Goal: Task Accomplishment & Management: Use online tool/utility

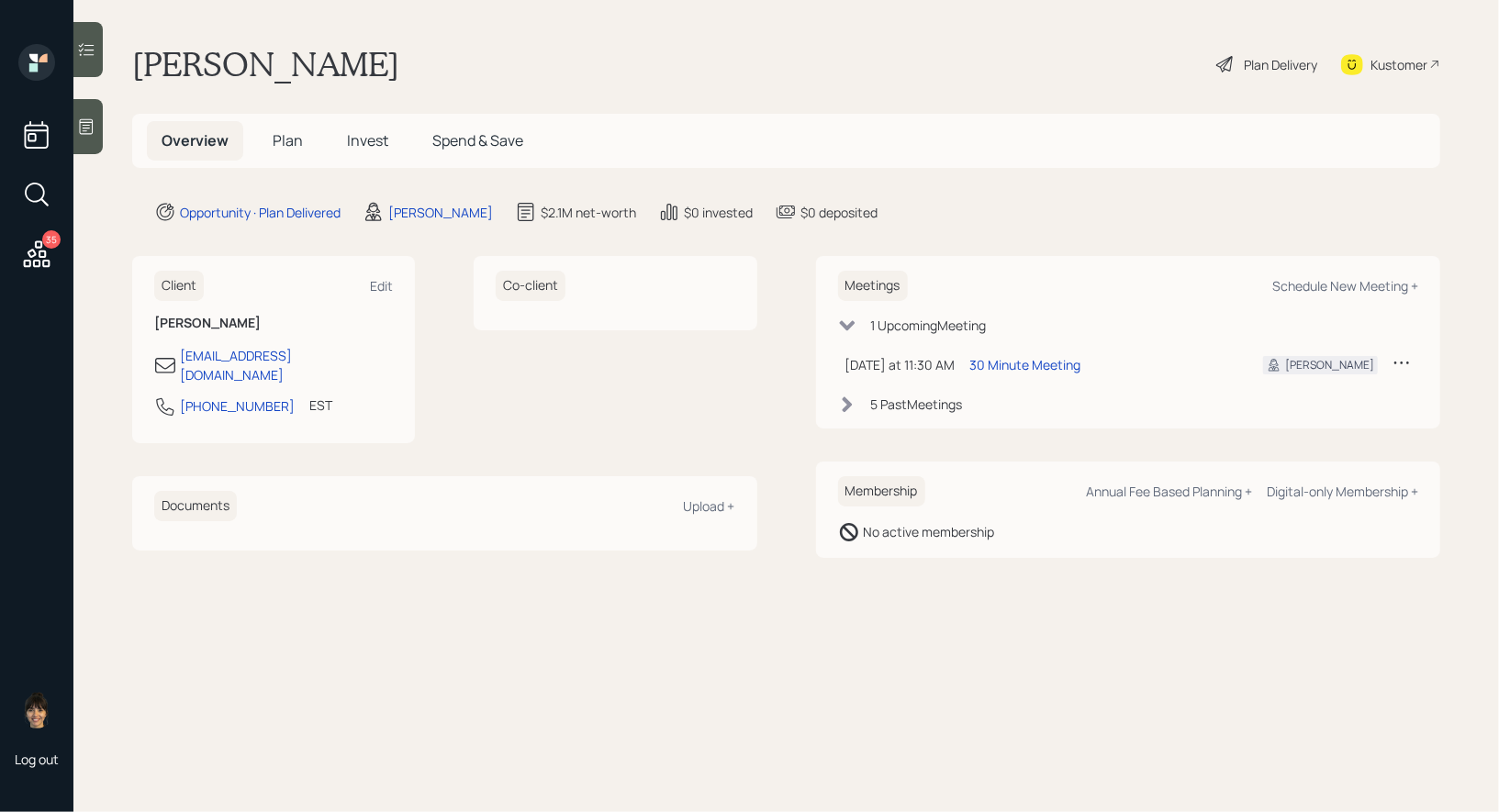
click at [359, 138] on span "Invest" at bounding box center [368, 140] width 41 height 20
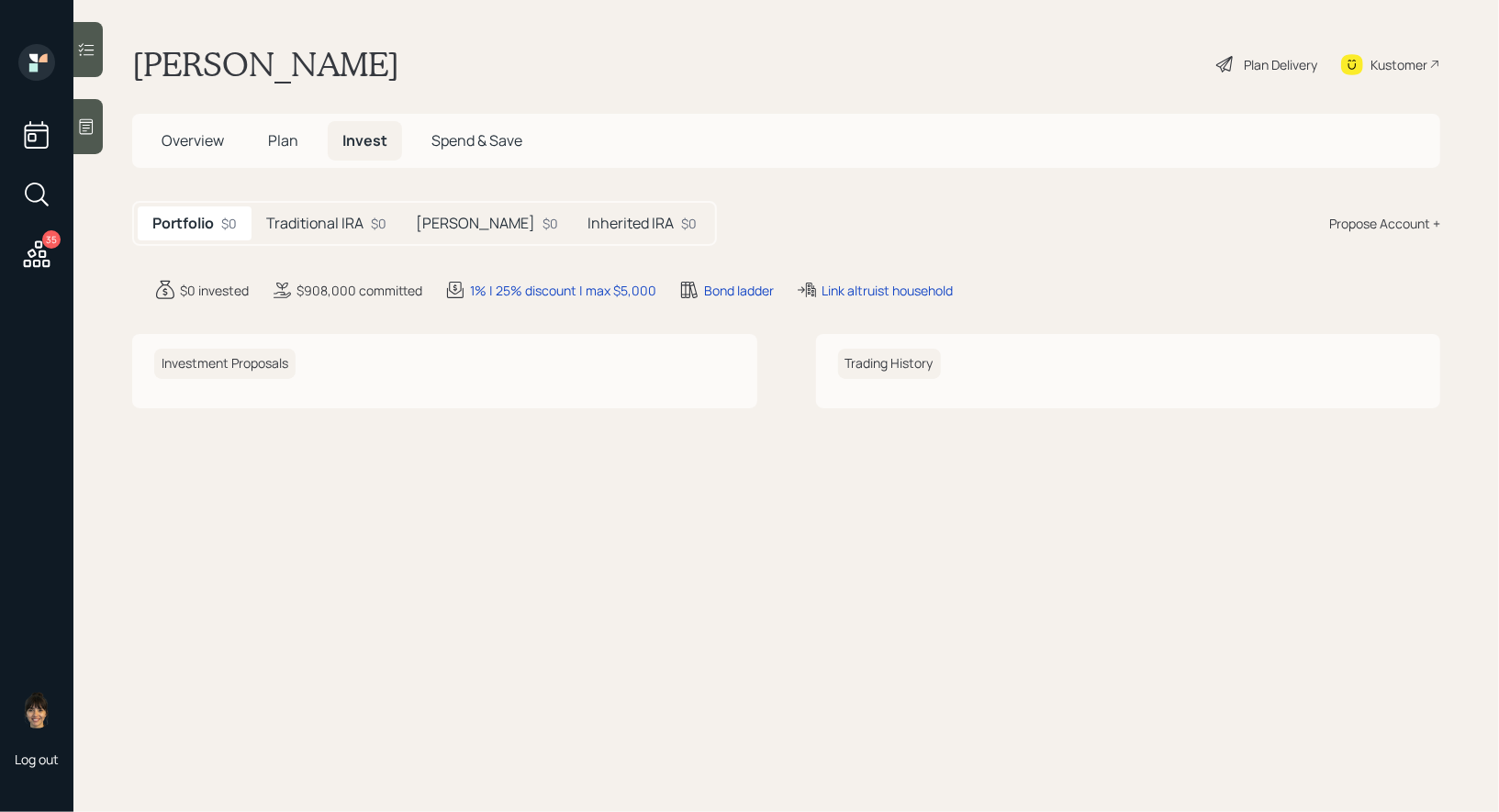
click at [280, 140] on span "Plan" at bounding box center [283, 140] width 31 height 20
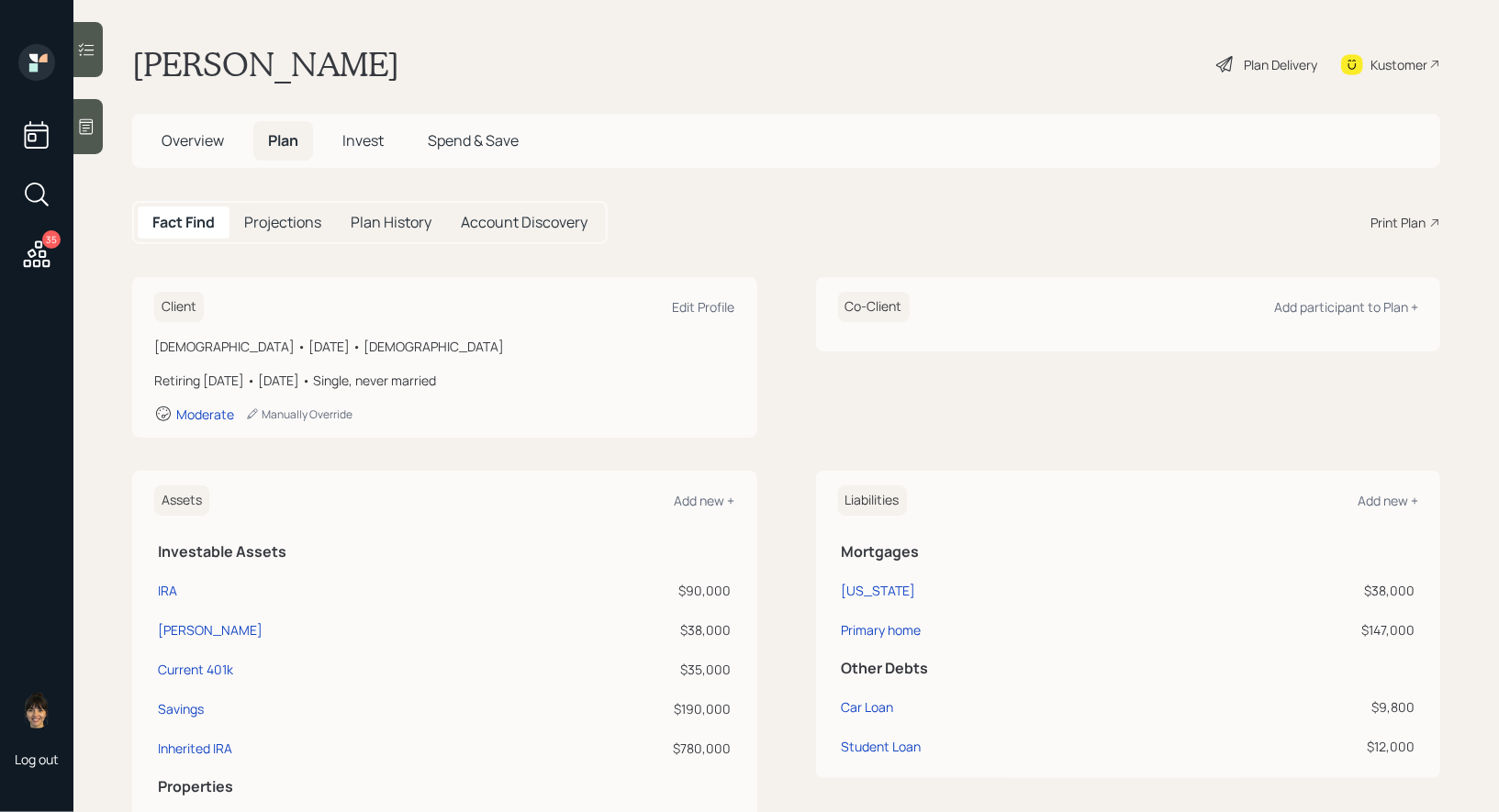
click at [39, 257] on icon at bounding box center [36, 254] width 33 height 33
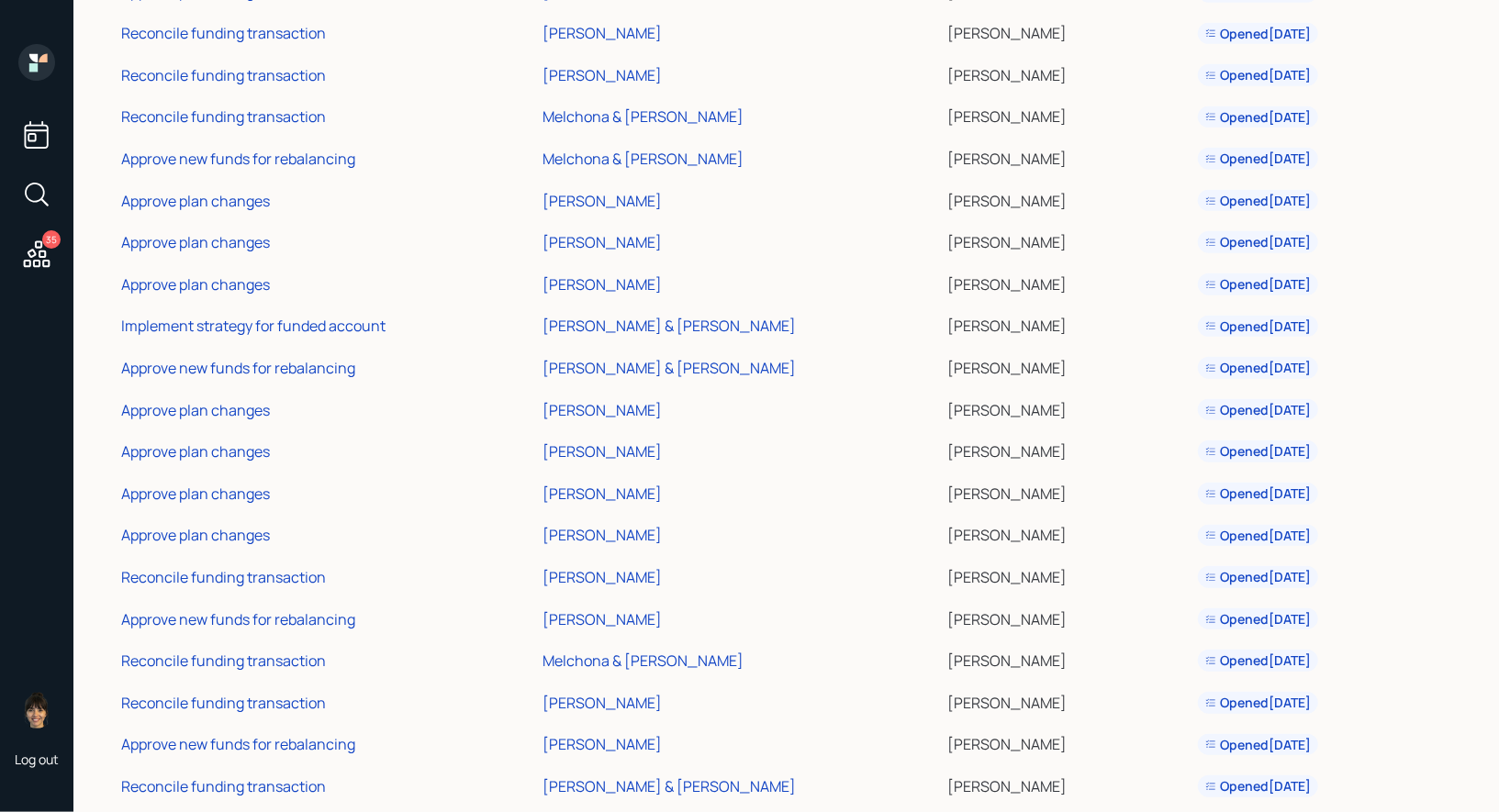
scroll to position [863, 0]
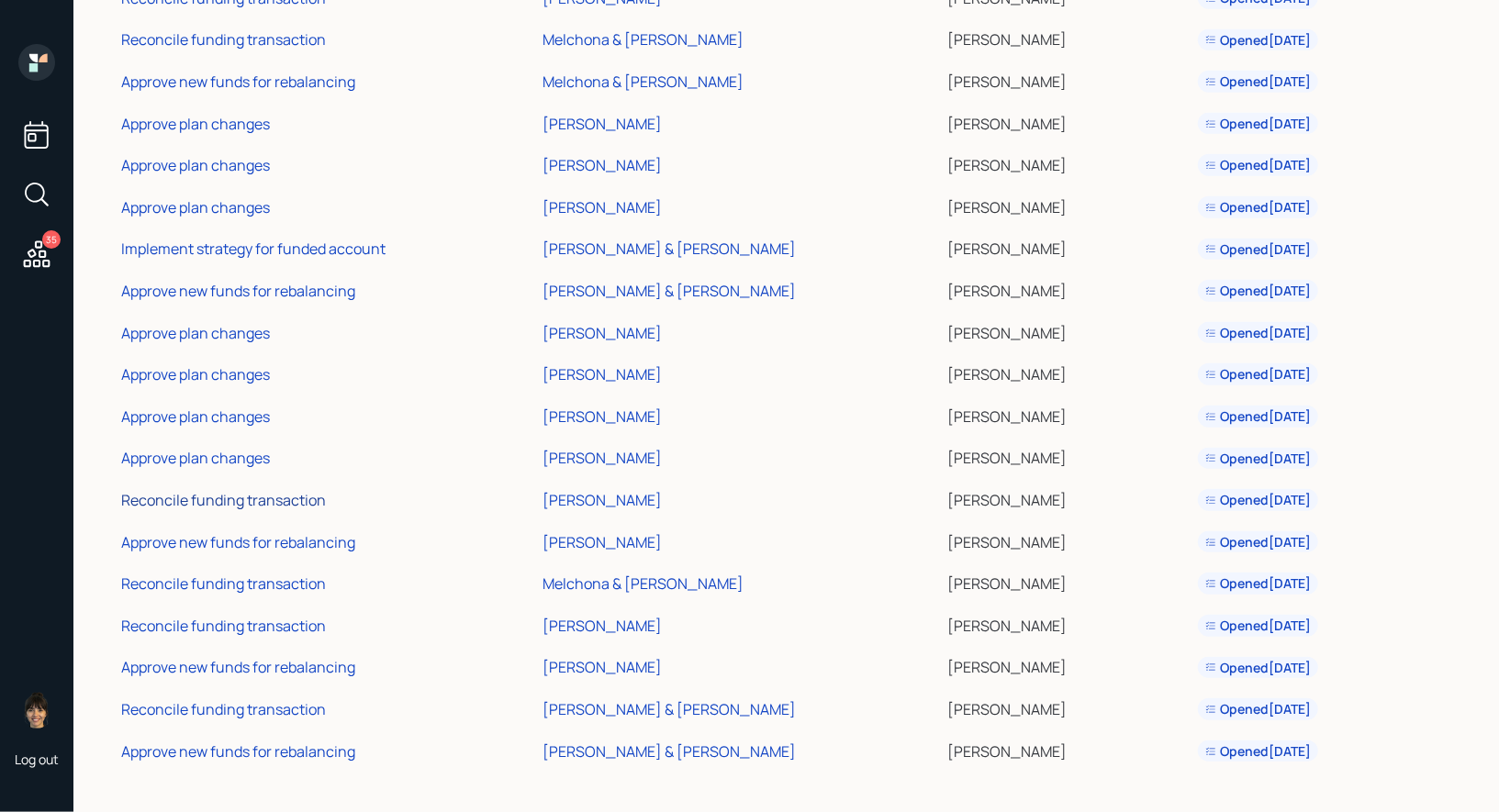
click at [232, 499] on div "Reconcile funding transaction" at bounding box center [223, 500] width 204 height 20
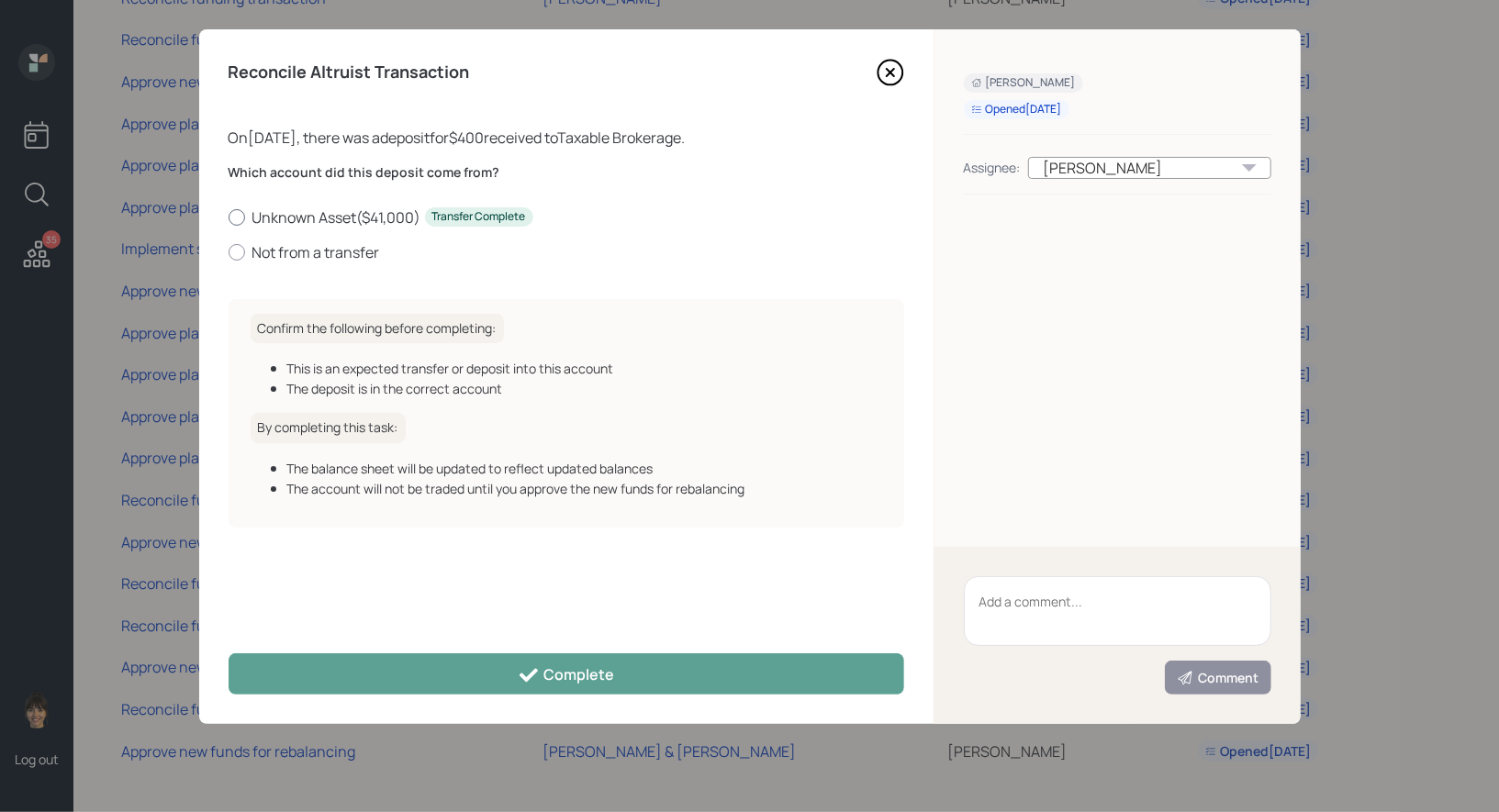
click at [234, 212] on div at bounding box center [237, 217] width 17 height 17
click at [229, 216] on input "Unknown Asset ( $41,000 ) Transfer Complete" at bounding box center [228, 216] width 1 height 1
radio input "true"
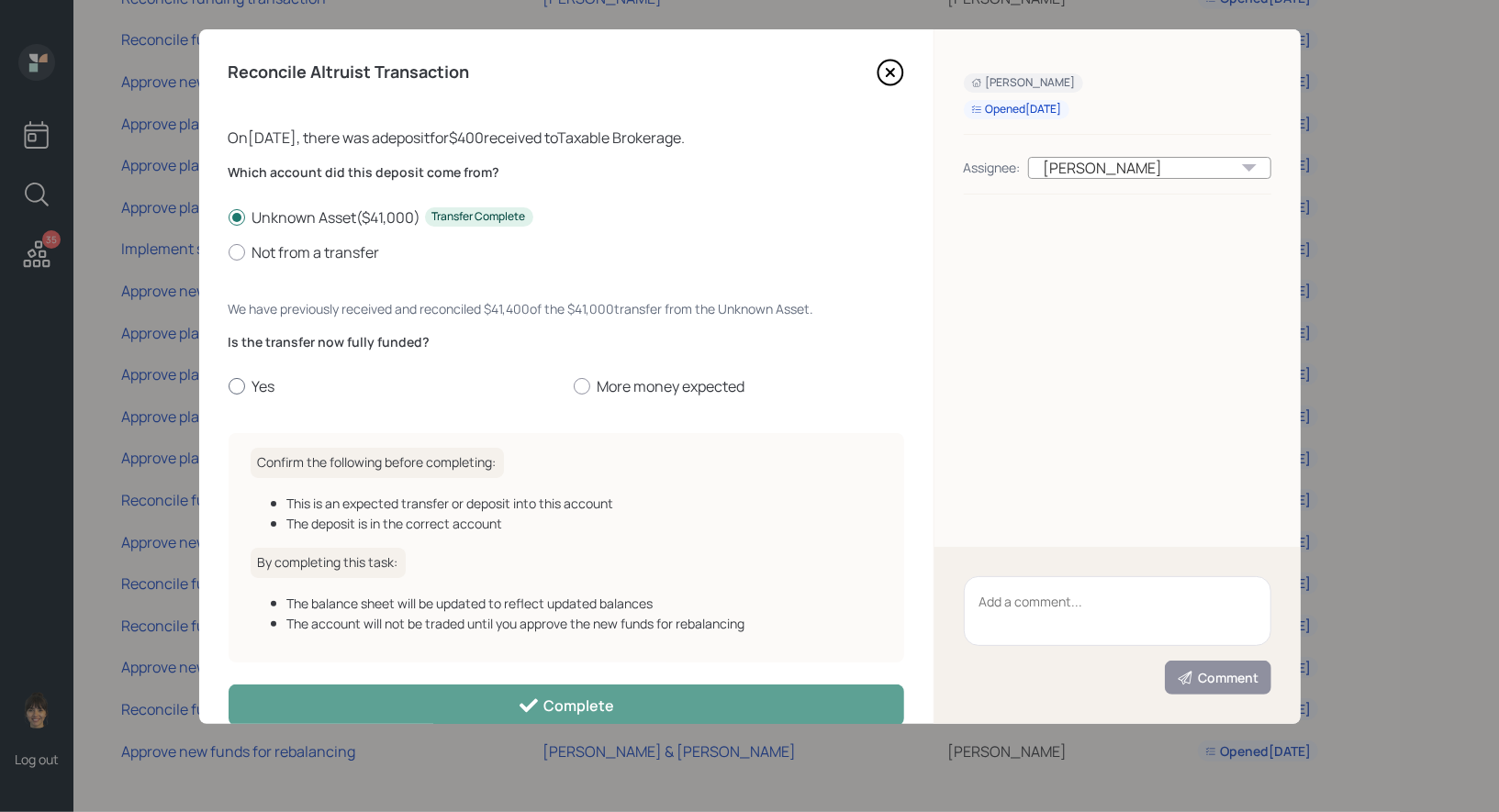
click at [236, 384] on div at bounding box center [237, 386] width 17 height 17
click at [229, 387] on input "Yes" at bounding box center [228, 387] width 1 height 1
radio input "true"
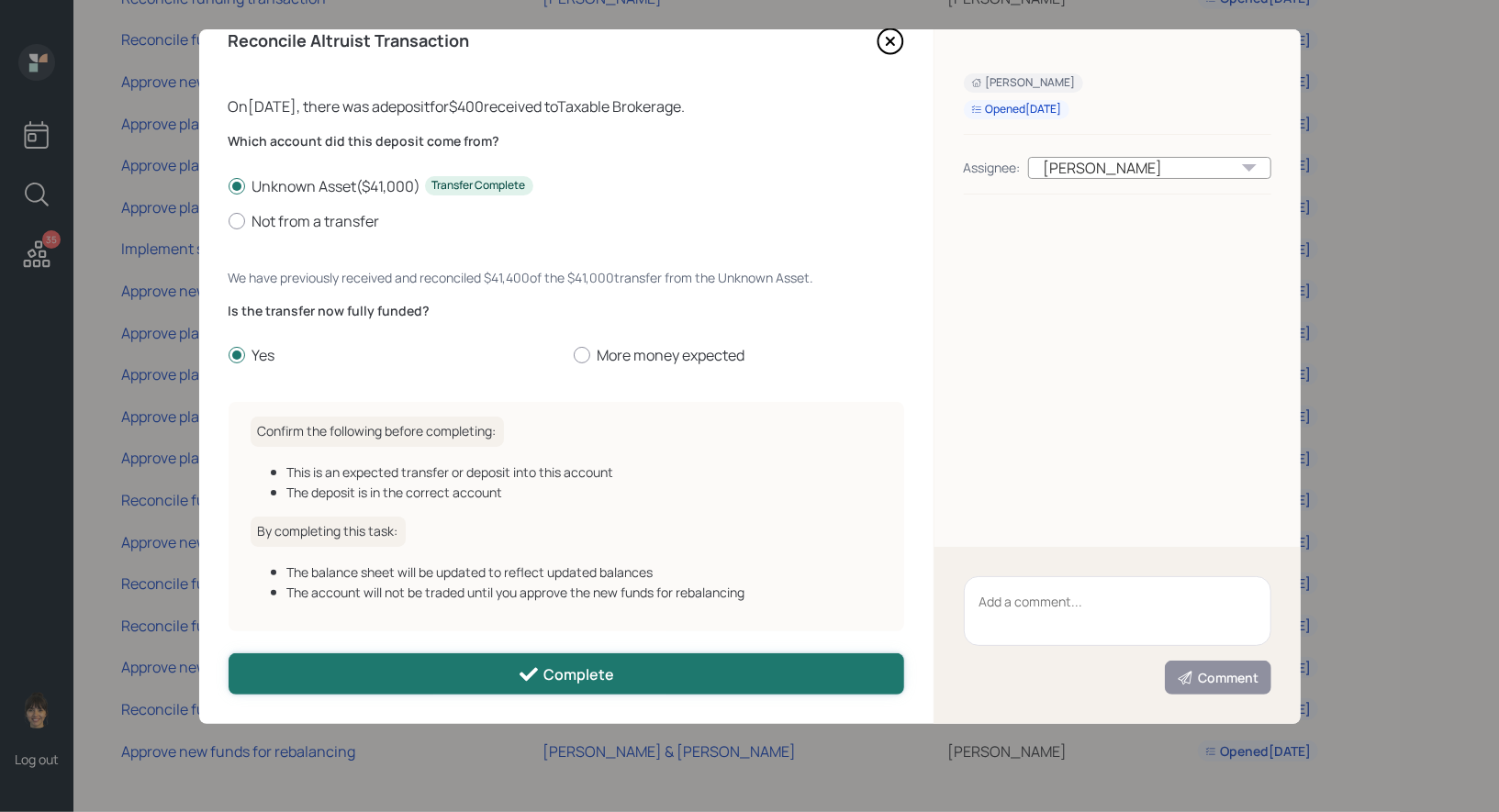
click at [444, 675] on button "Complete" at bounding box center [566, 674] width 676 height 41
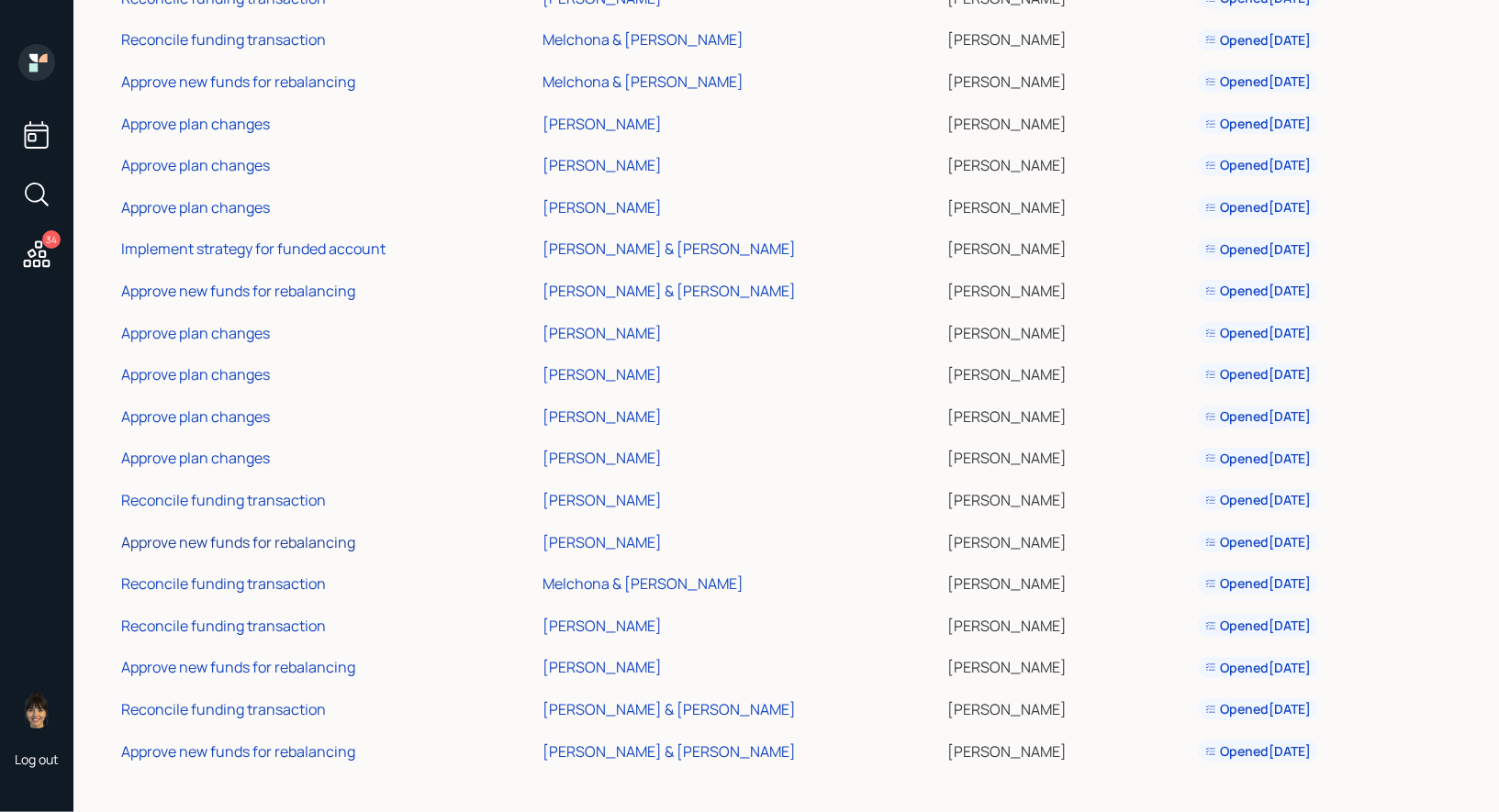
click at [233, 541] on div "Approve new funds for rebalancing" at bounding box center [238, 542] width 234 height 20
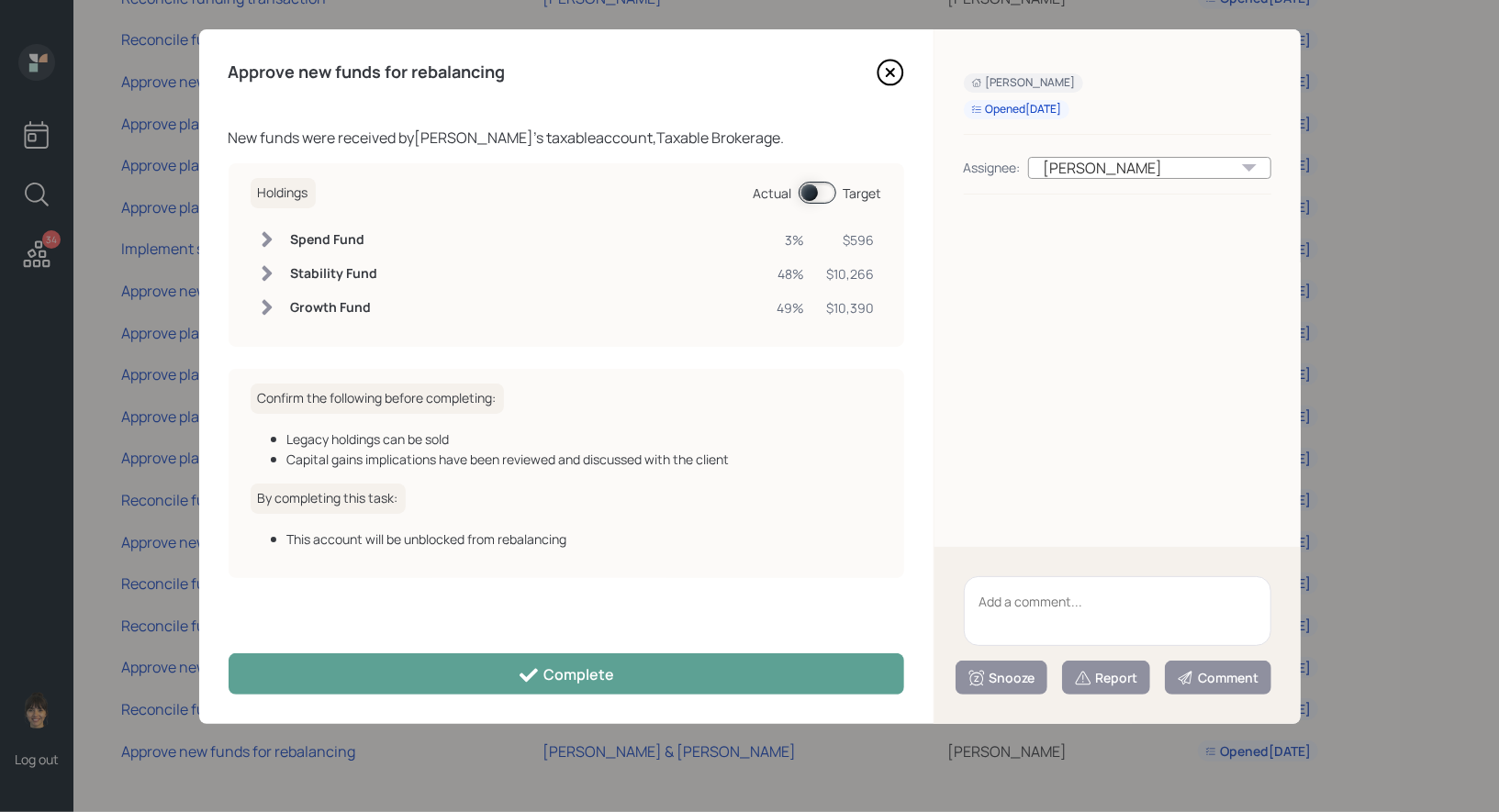
click at [813, 186] on span at bounding box center [817, 192] width 37 height 22
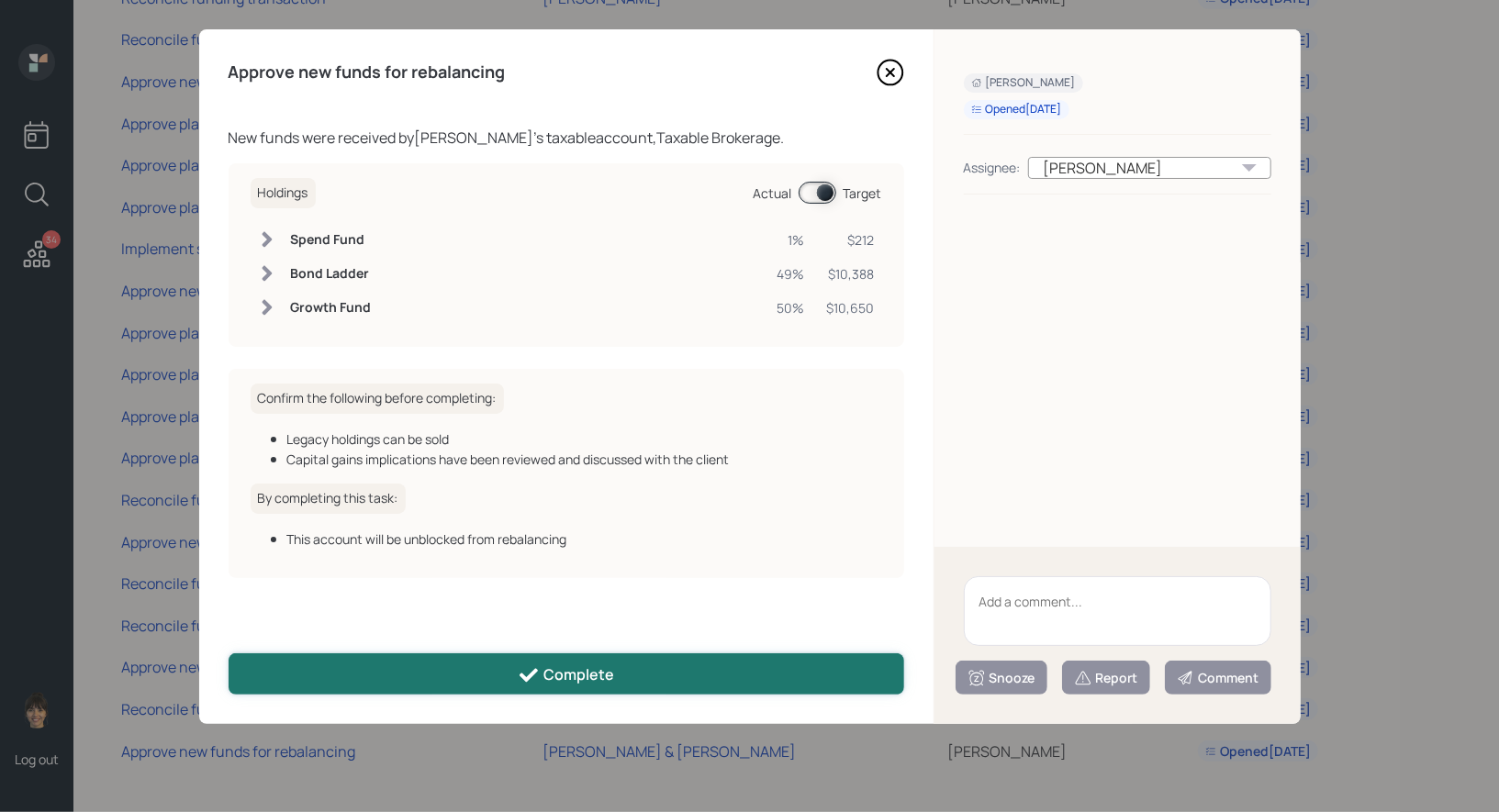
click at [463, 664] on button "Complete" at bounding box center [566, 674] width 676 height 41
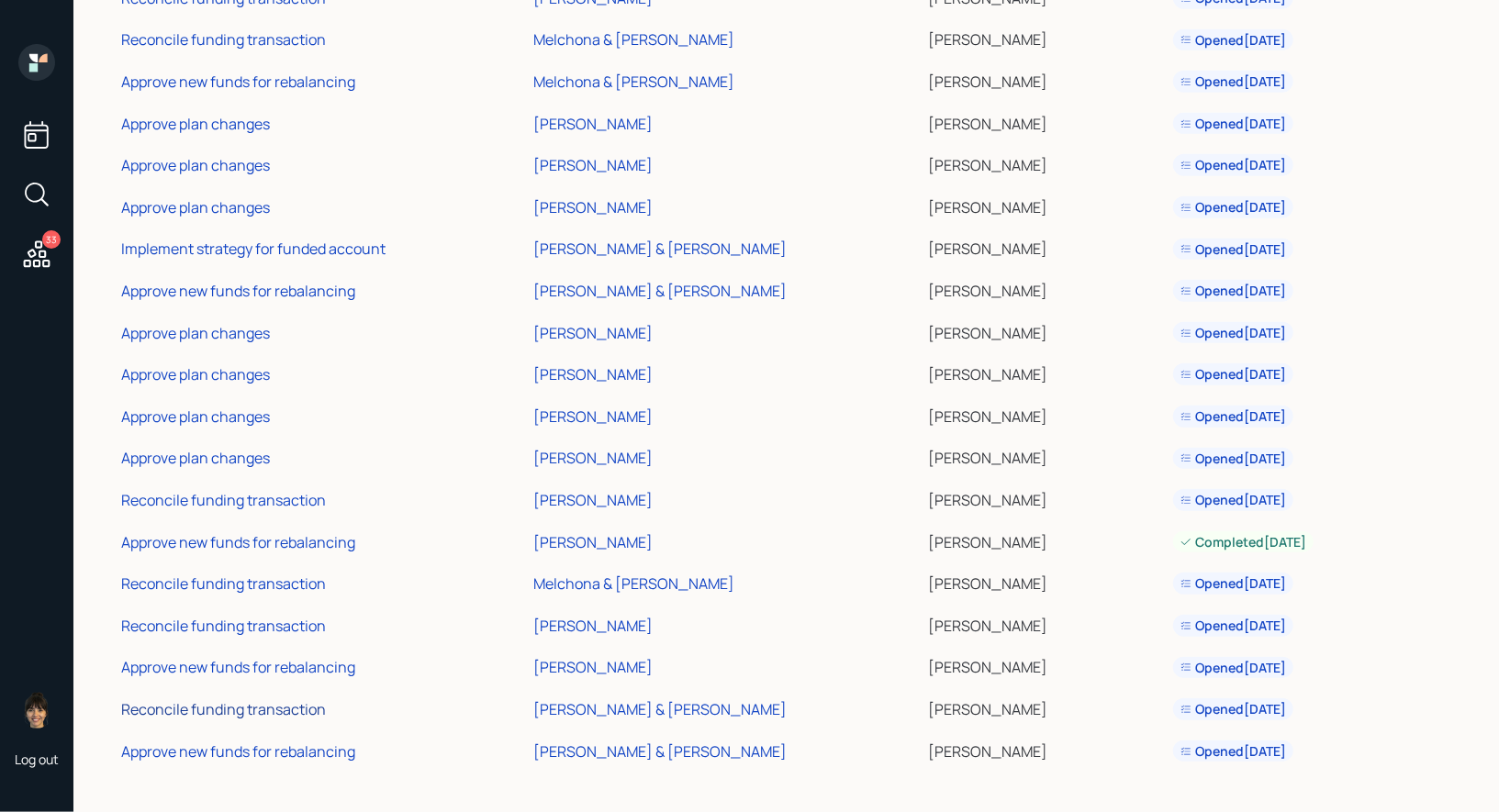
click at [273, 707] on div "Reconcile funding transaction" at bounding box center [223, 709] width 204 height 20
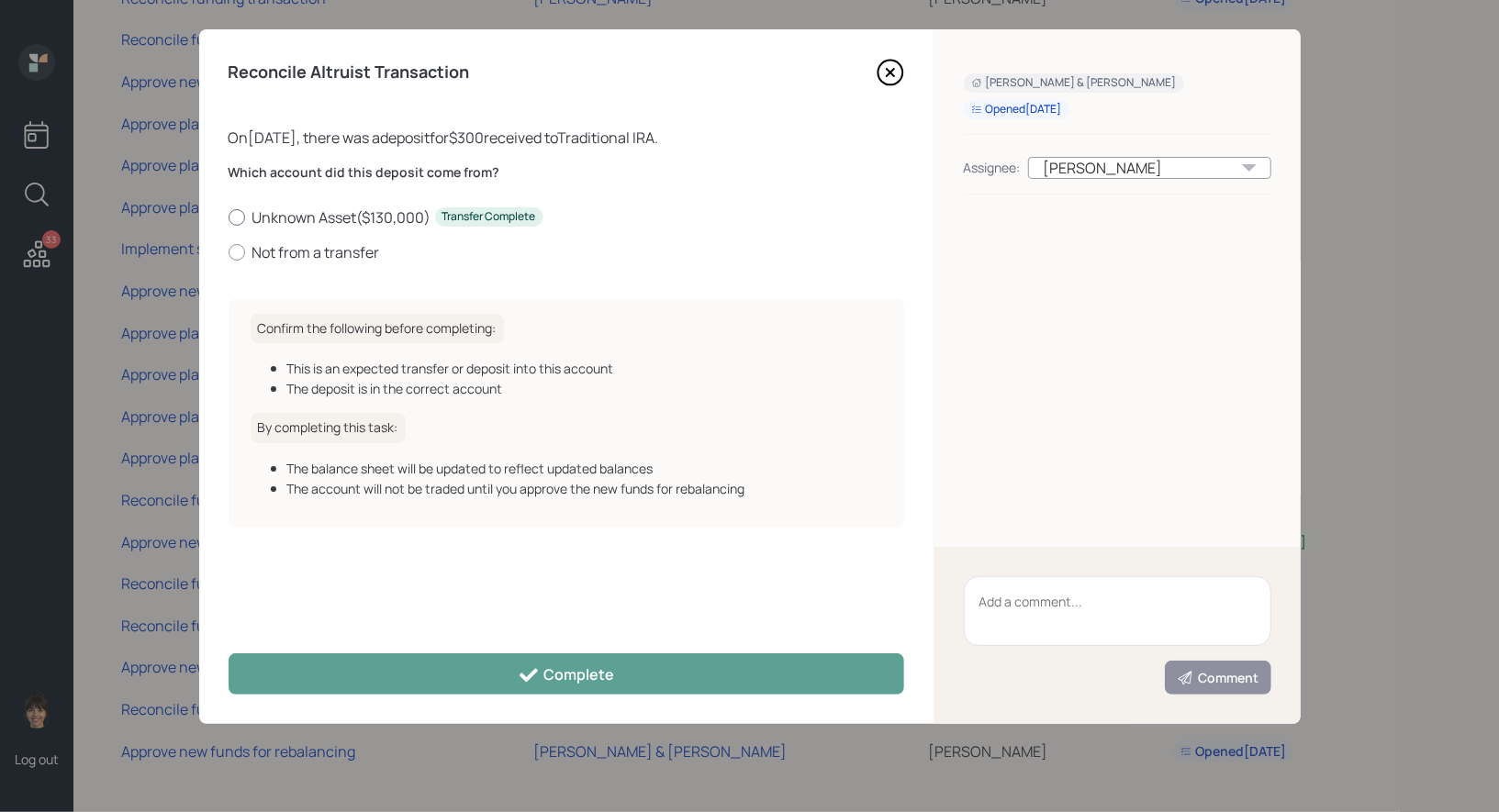
click at [236, 214] on div at bounding box center [237, 217] width 17 height 17
click at [229, 216] on input "Unknown Asset ( $130,000 ) Transfer Complete" at bounding box center [228, 216] width 1 height 1
radio input "true"
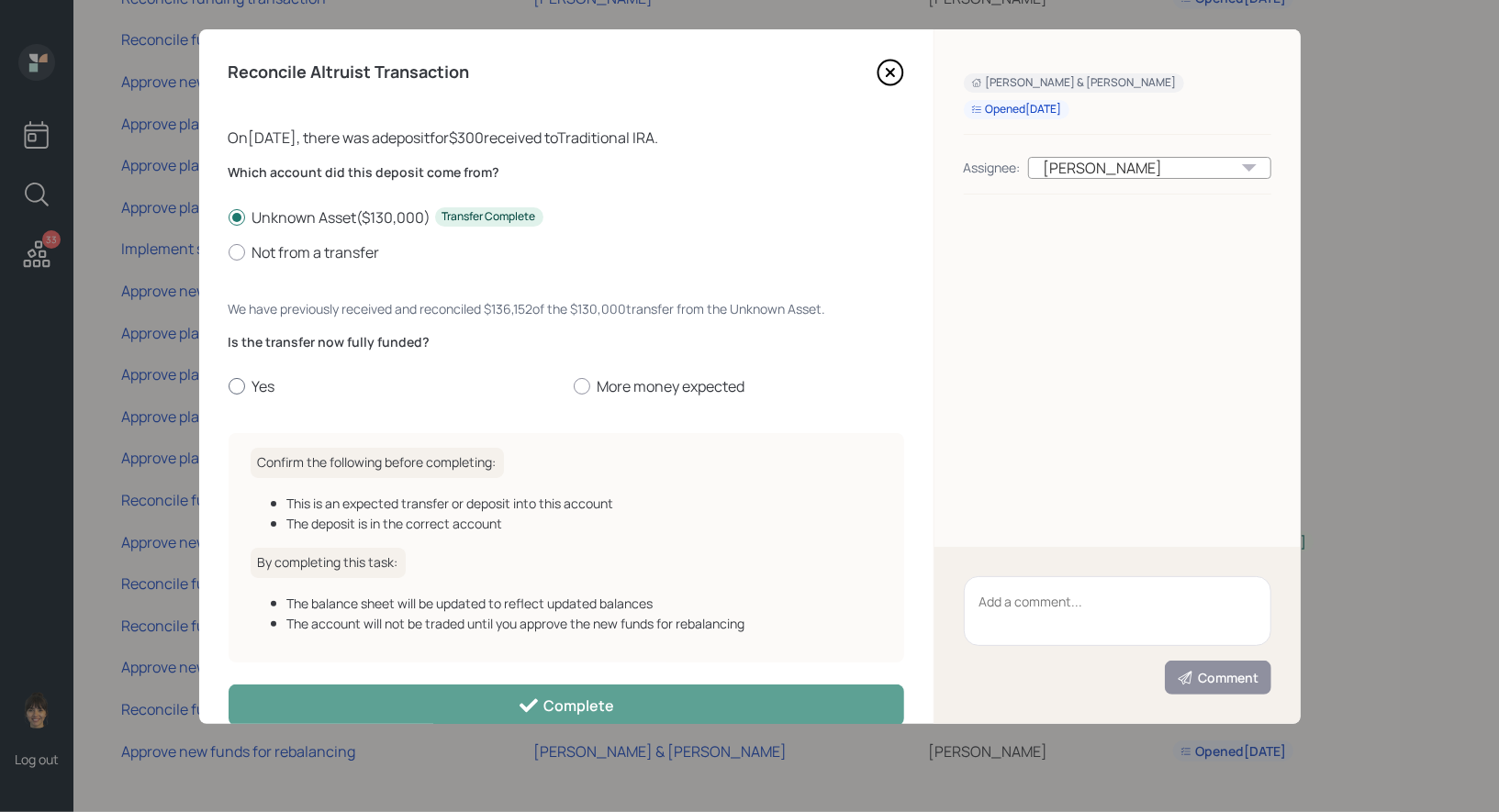
click at [236, 386] on div at bounding box center [237, 386] width 17 height 17
click at [229, 387] on input "Yes" at bounding box center [228, 387] width 1 height 1
radio input "true"
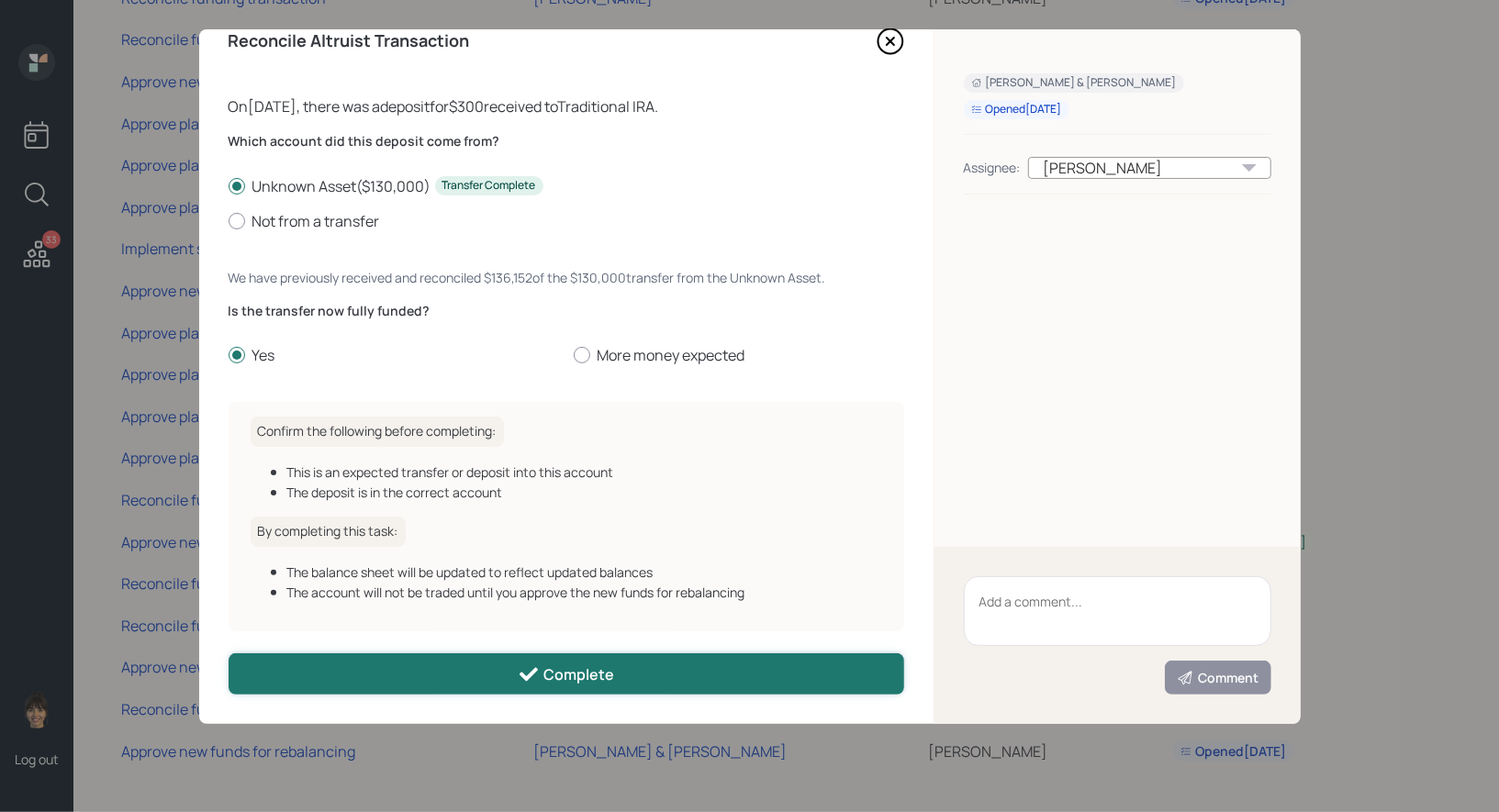
click at [356, 679] on button "Complete" at bounding box center [566, 674] width 676 height 41
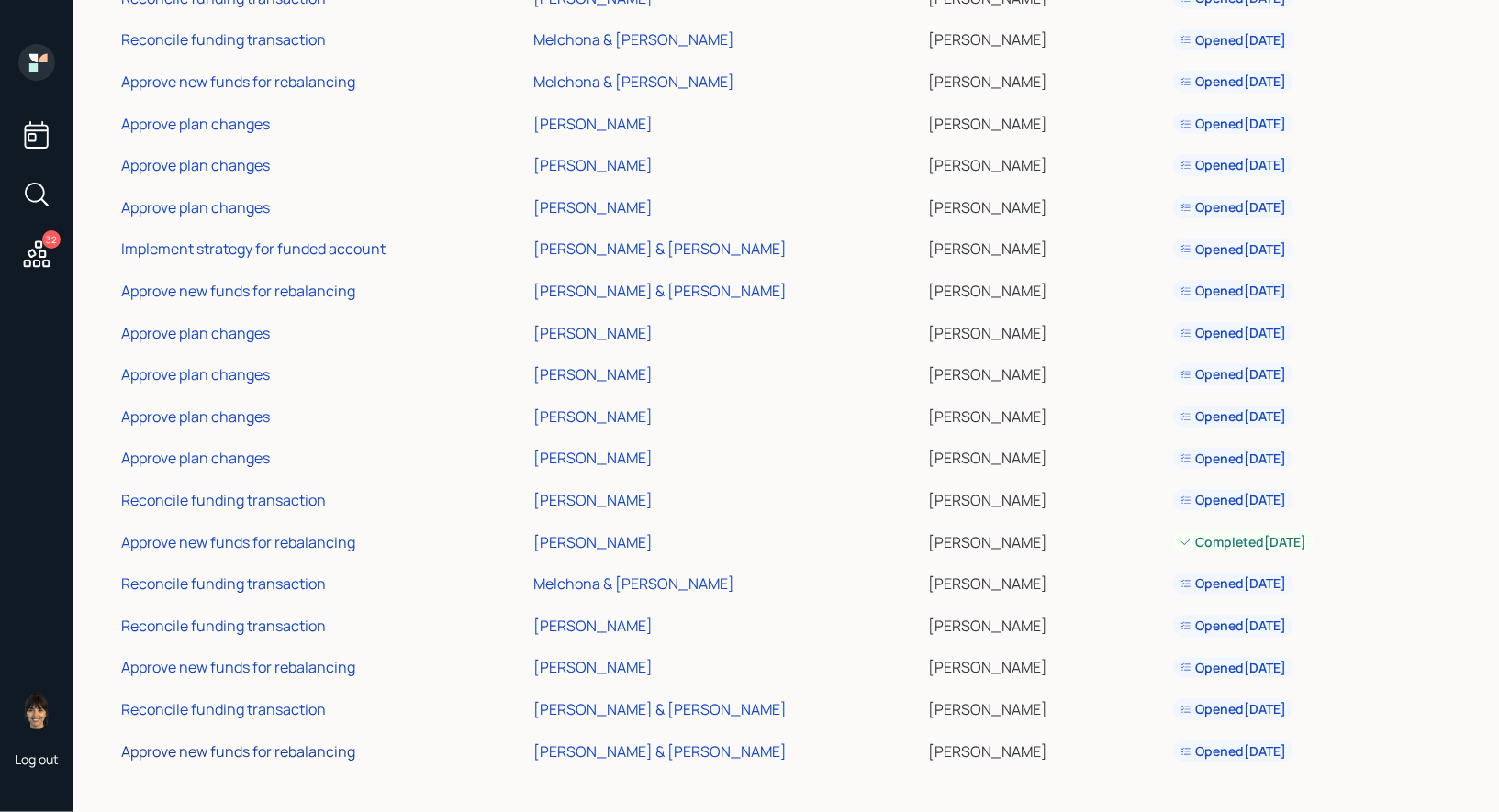
click at [293, 748] on div "Approve new funds for rebalancing" at bounding box center [238, 752] width 234 height 20
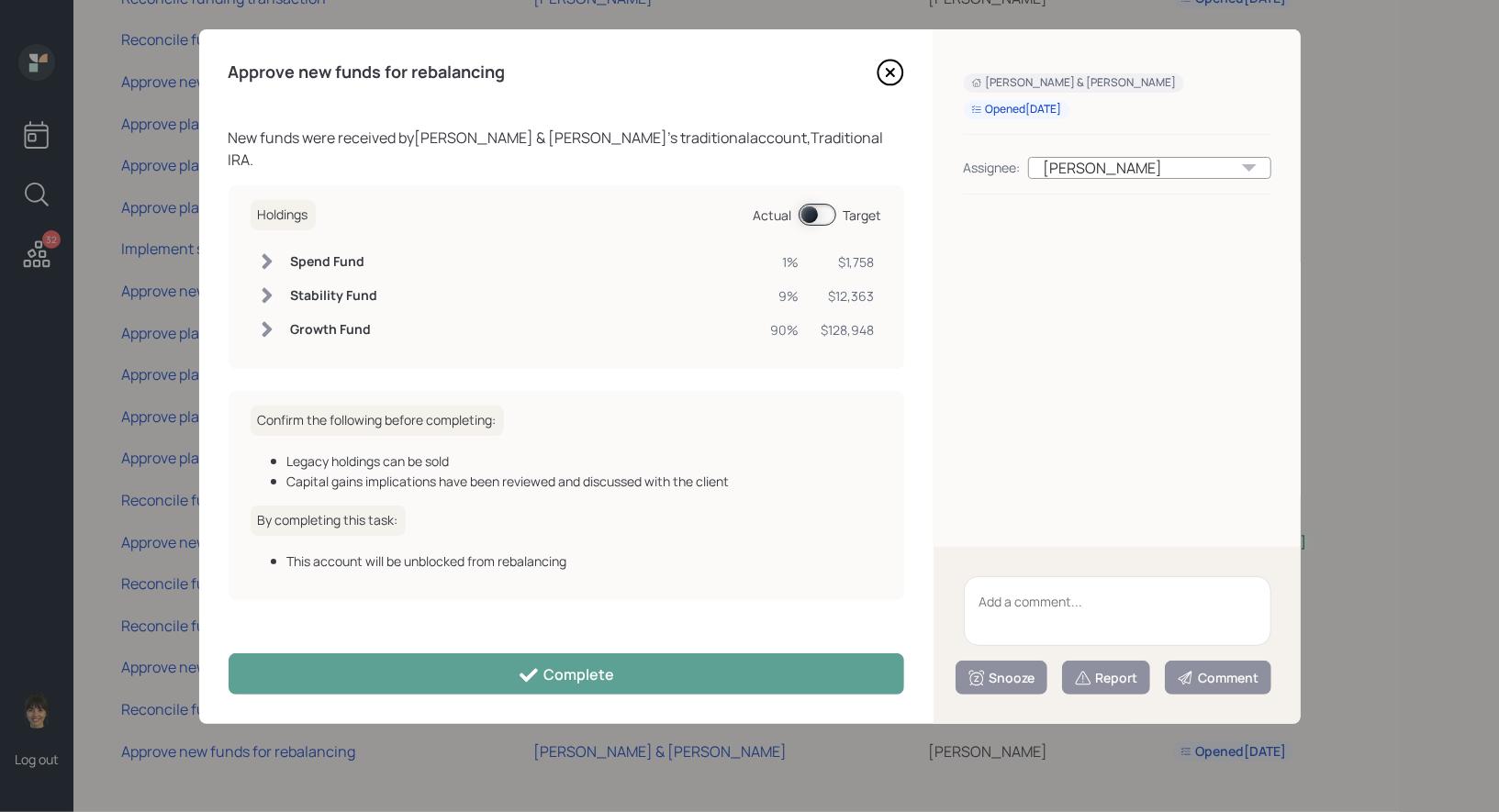
click at [808, 203] on span at bounding box center [817, 214] width 37 height 22
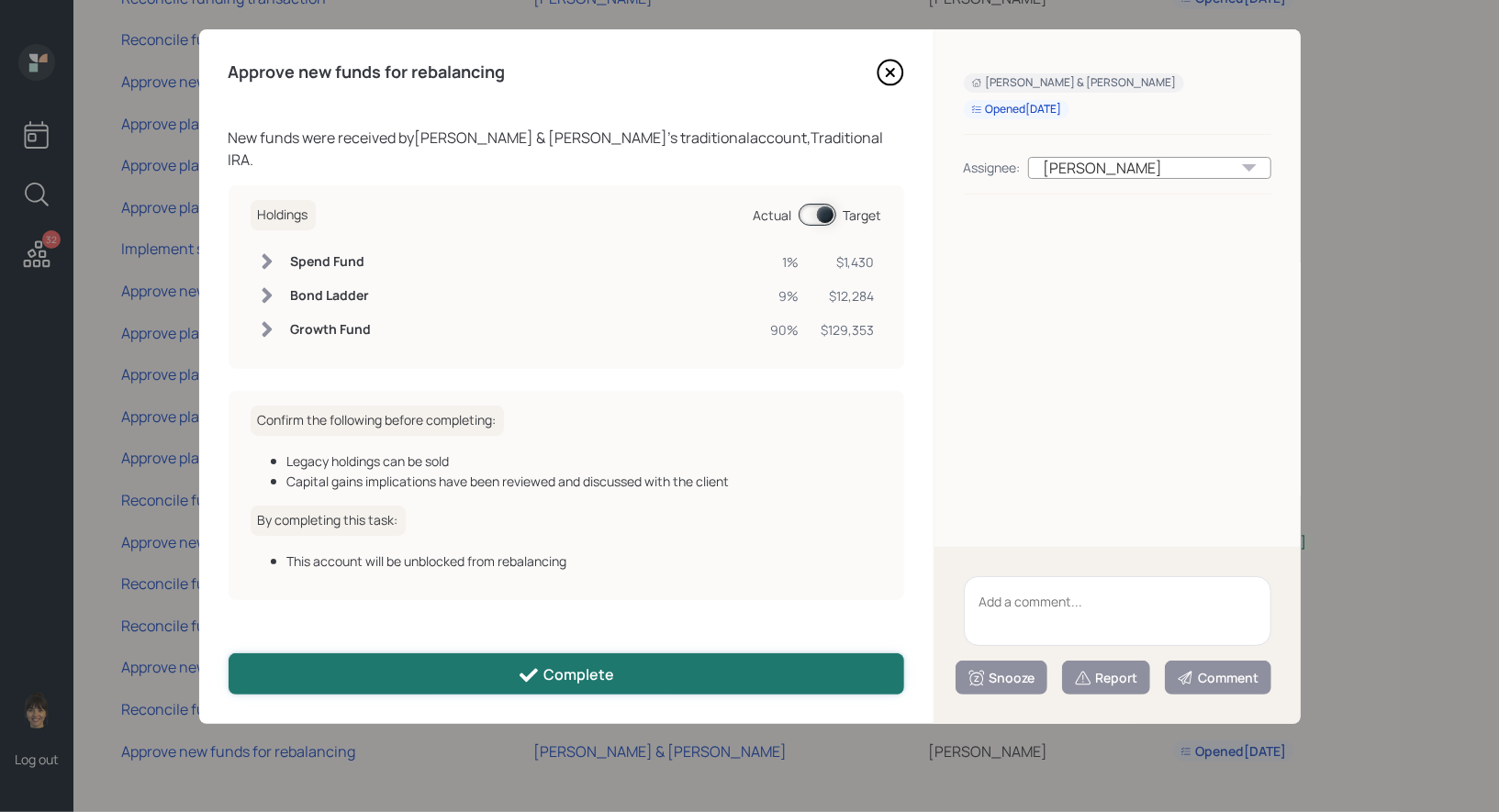
click at [437, 682] on button "Complete" at bounding box center [566, 674] width 676 height 41
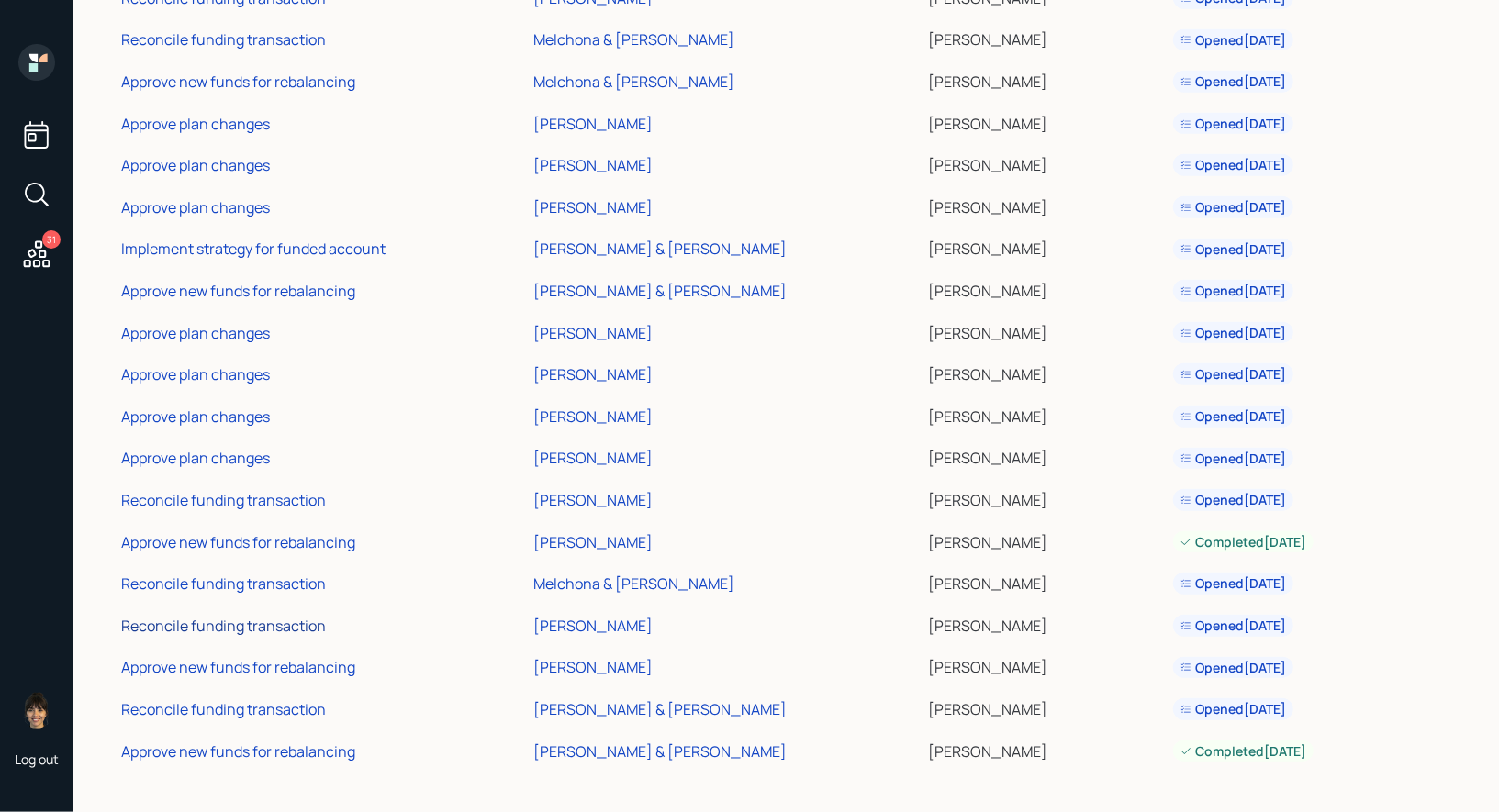
click at [236, 626] on div "Reconcile funding transaction" at bounding box center [223, 626] width 204 height 20
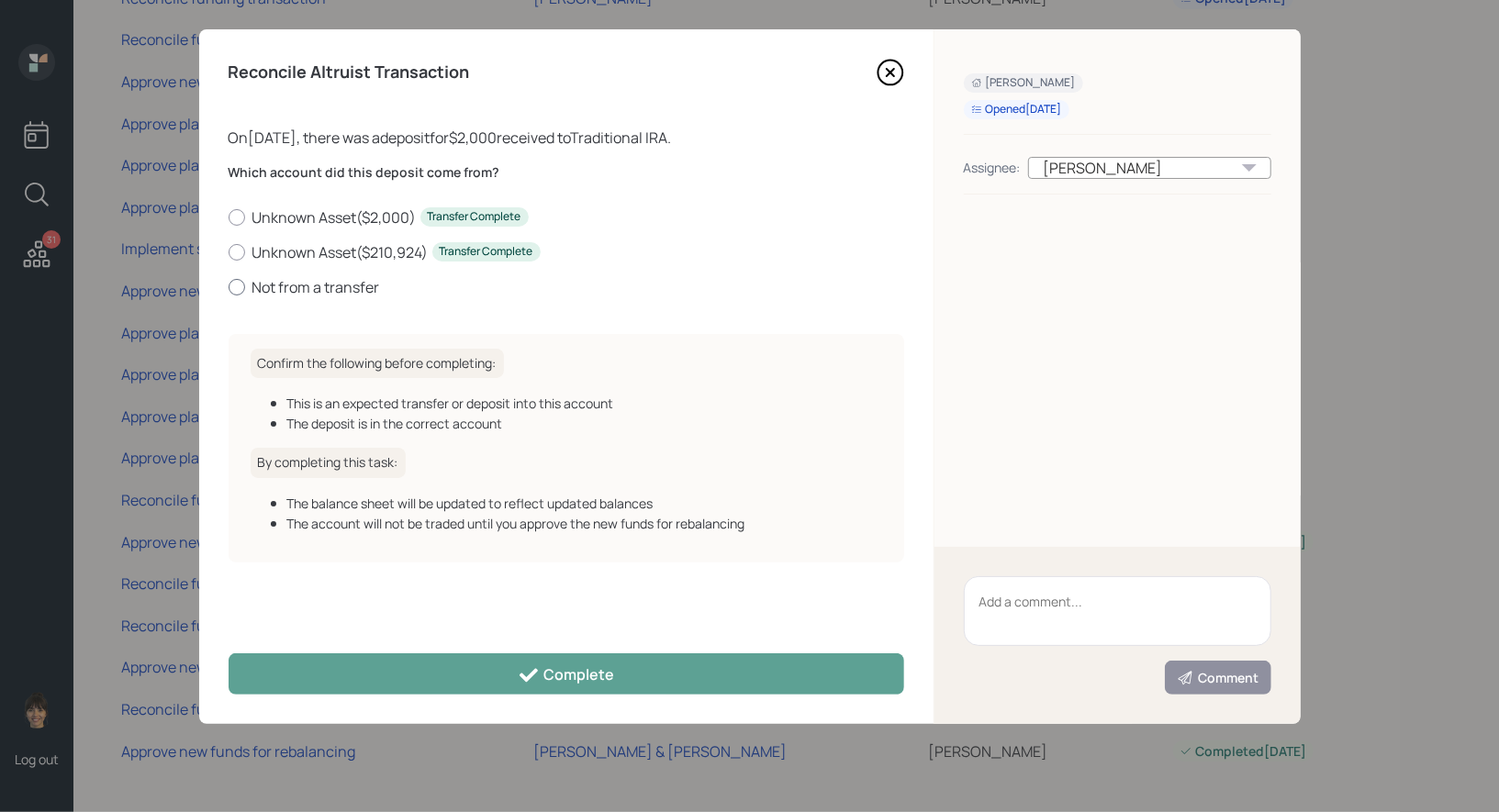
click at [235, 284] on div at bounding box center [237, 287] width 17 height 17
click at [229, 286] on input "Not from a transfer" at bounding box center [228, 286] width 1 height 1
radio input "true"
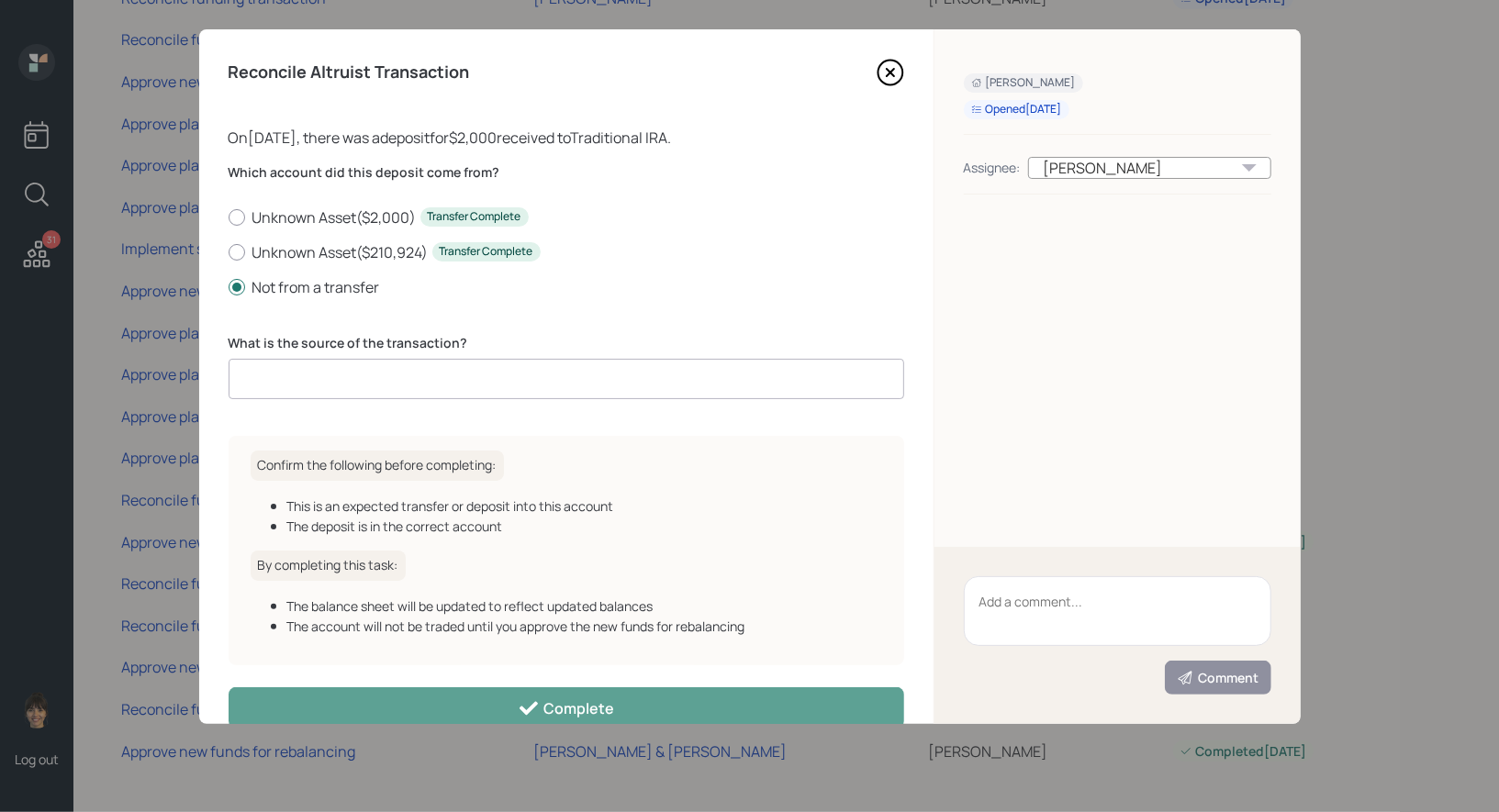
click at [331, 383] on input at bounding box center [566, 379] width 676 height 40
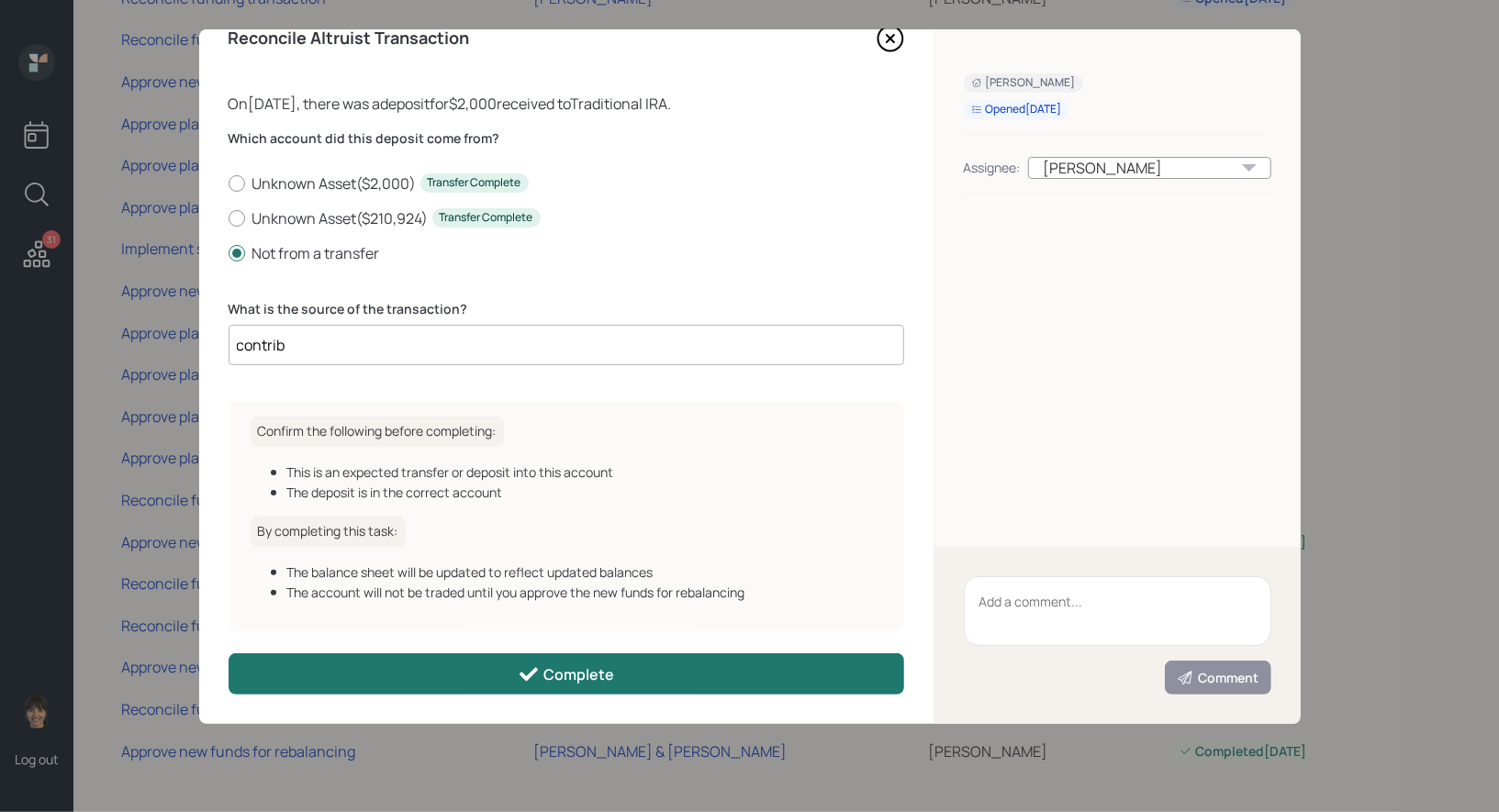
type input "contrib"
click at [427, 675] on button "Complete" at bounding box center [566, 674] width 676 height 41
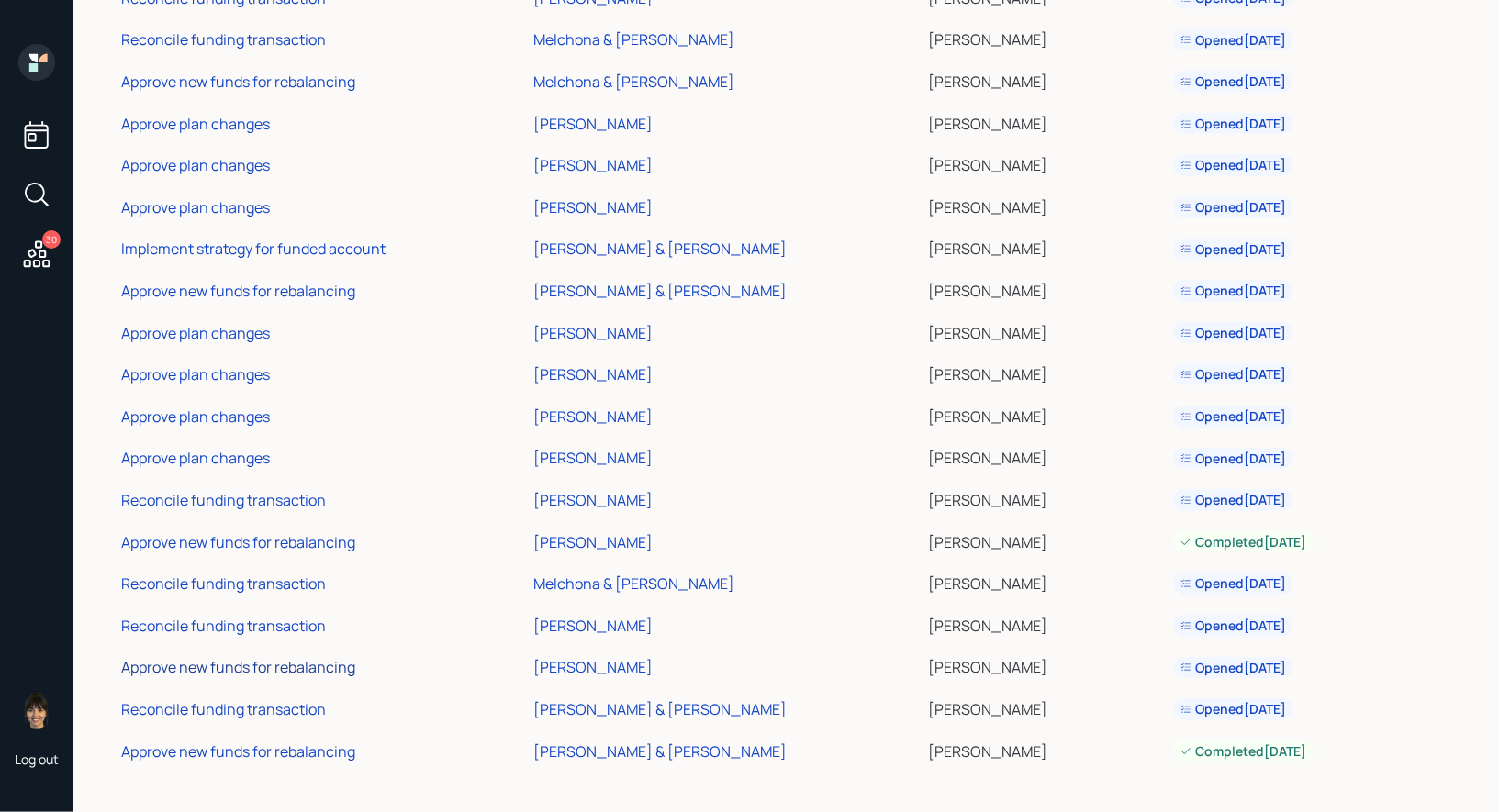
click at [308, 664] on div "Approve new funds for rebalancing" at bounding box center [238, 667] width 234 height 20
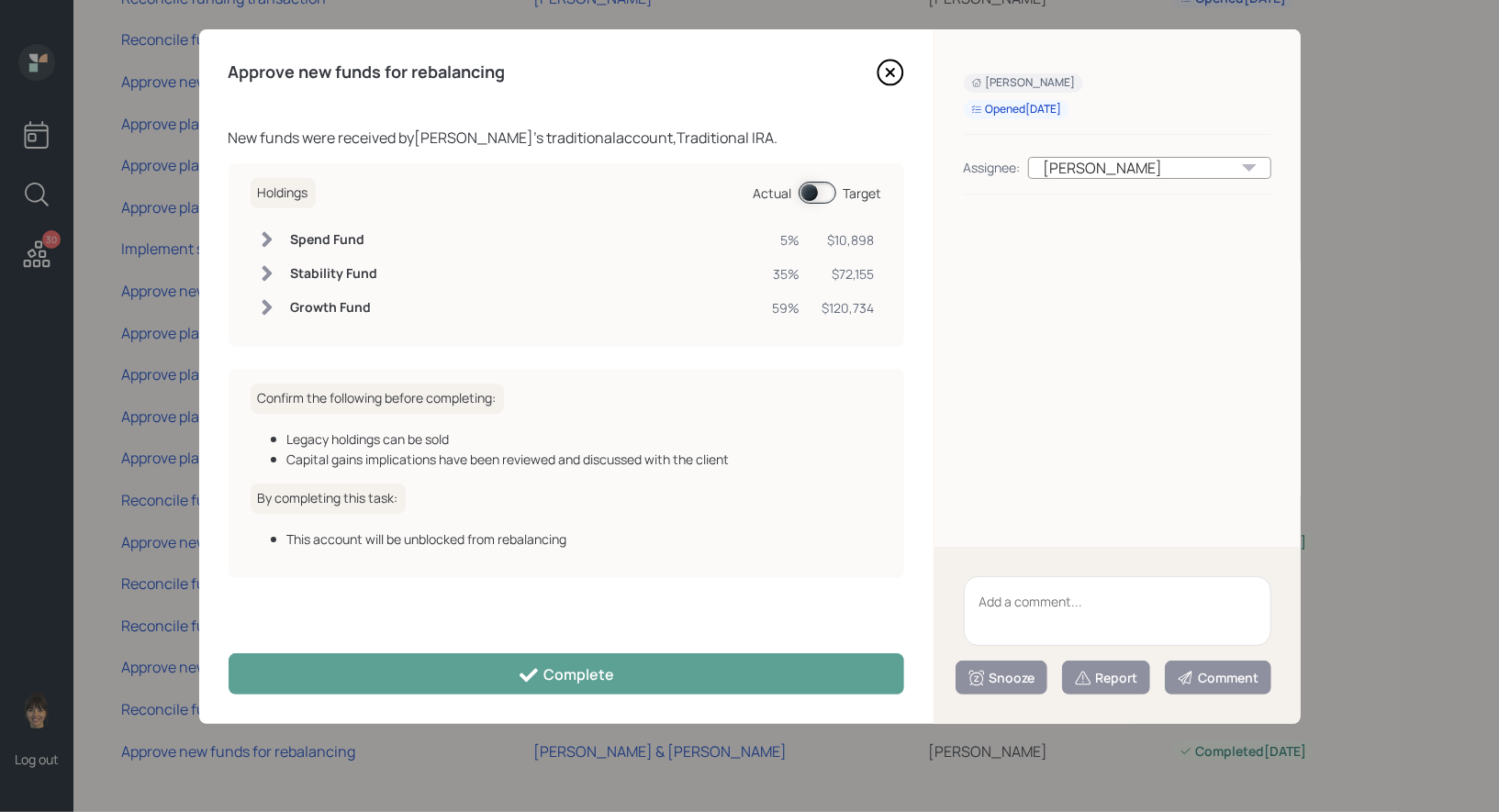
click at [812, 196] on span at bounding box center [817, 192] width 37 height 22
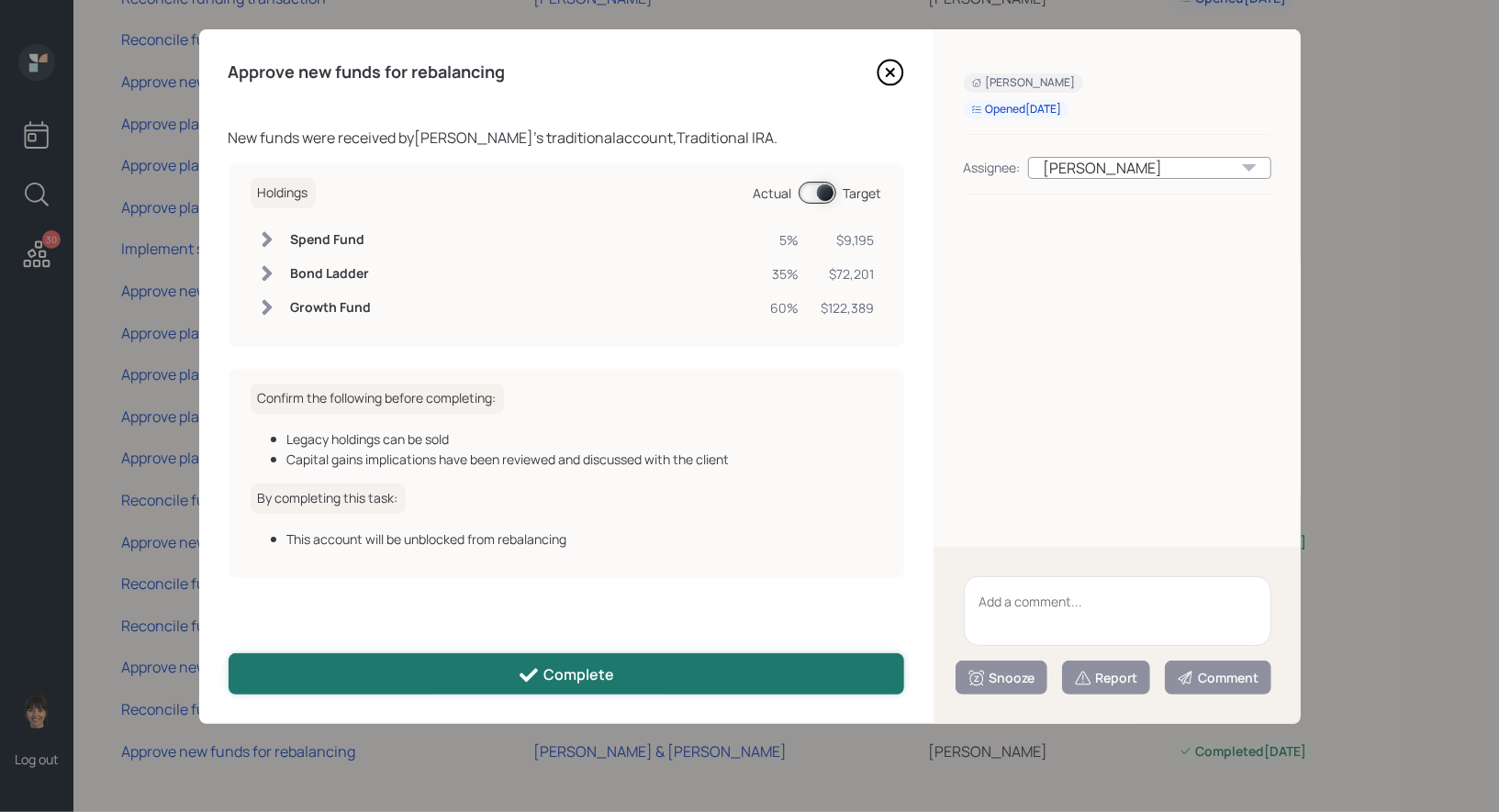
click at [802, 673] on button "Complete" at bounding box center [566, 674] width 676 height 41
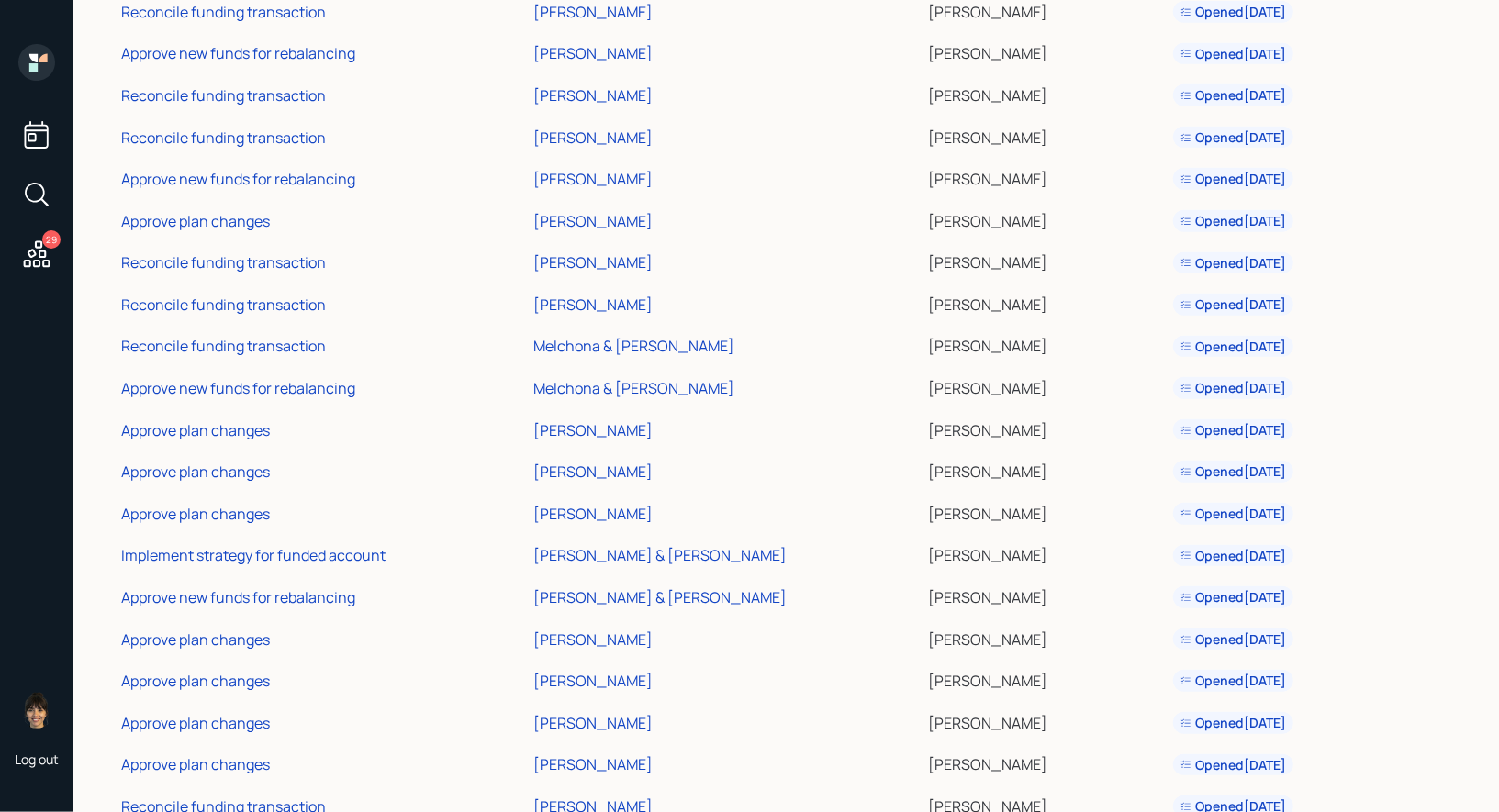
scroll to position [0, 0]
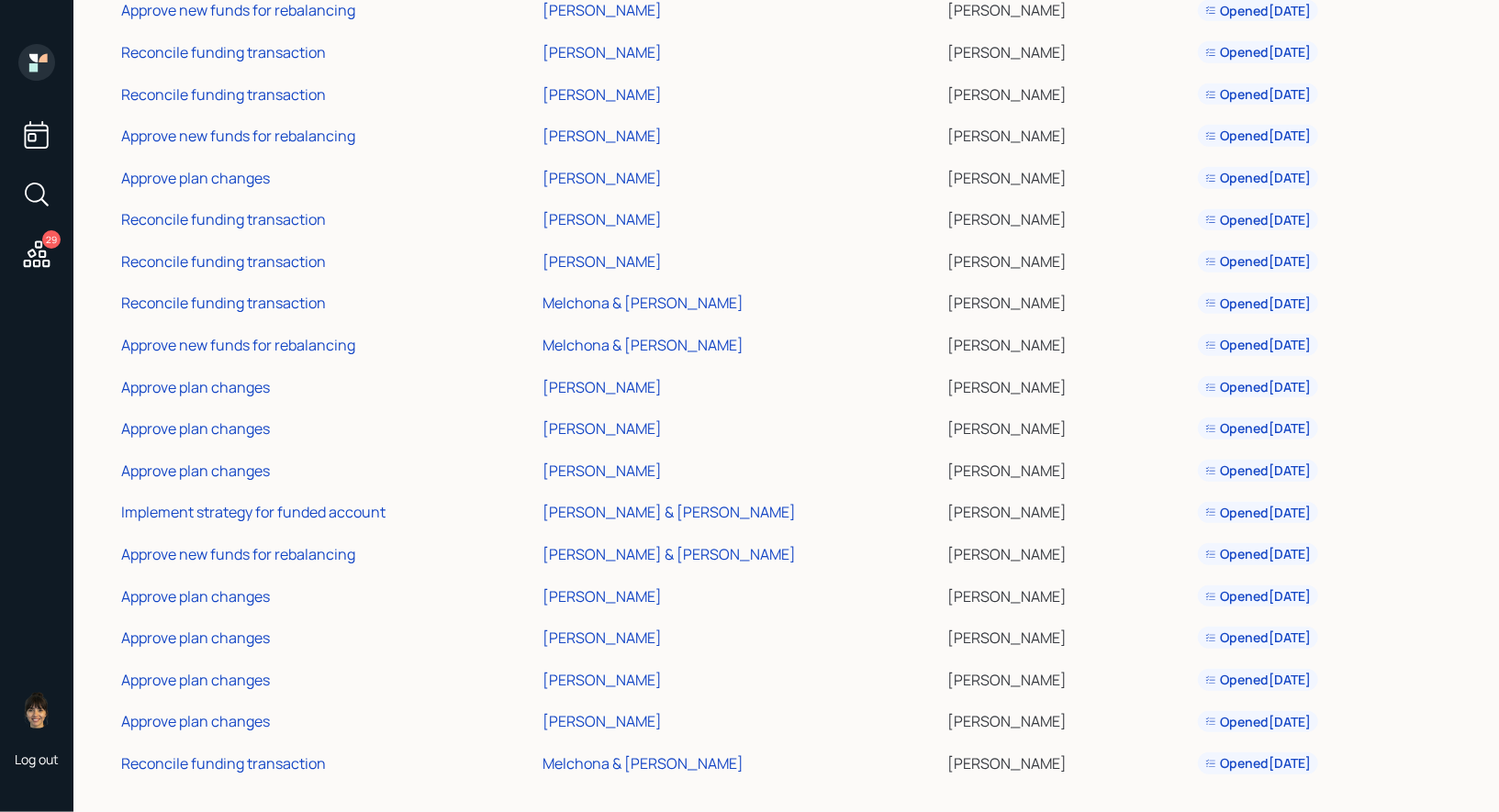
scroll to position [607, 0]
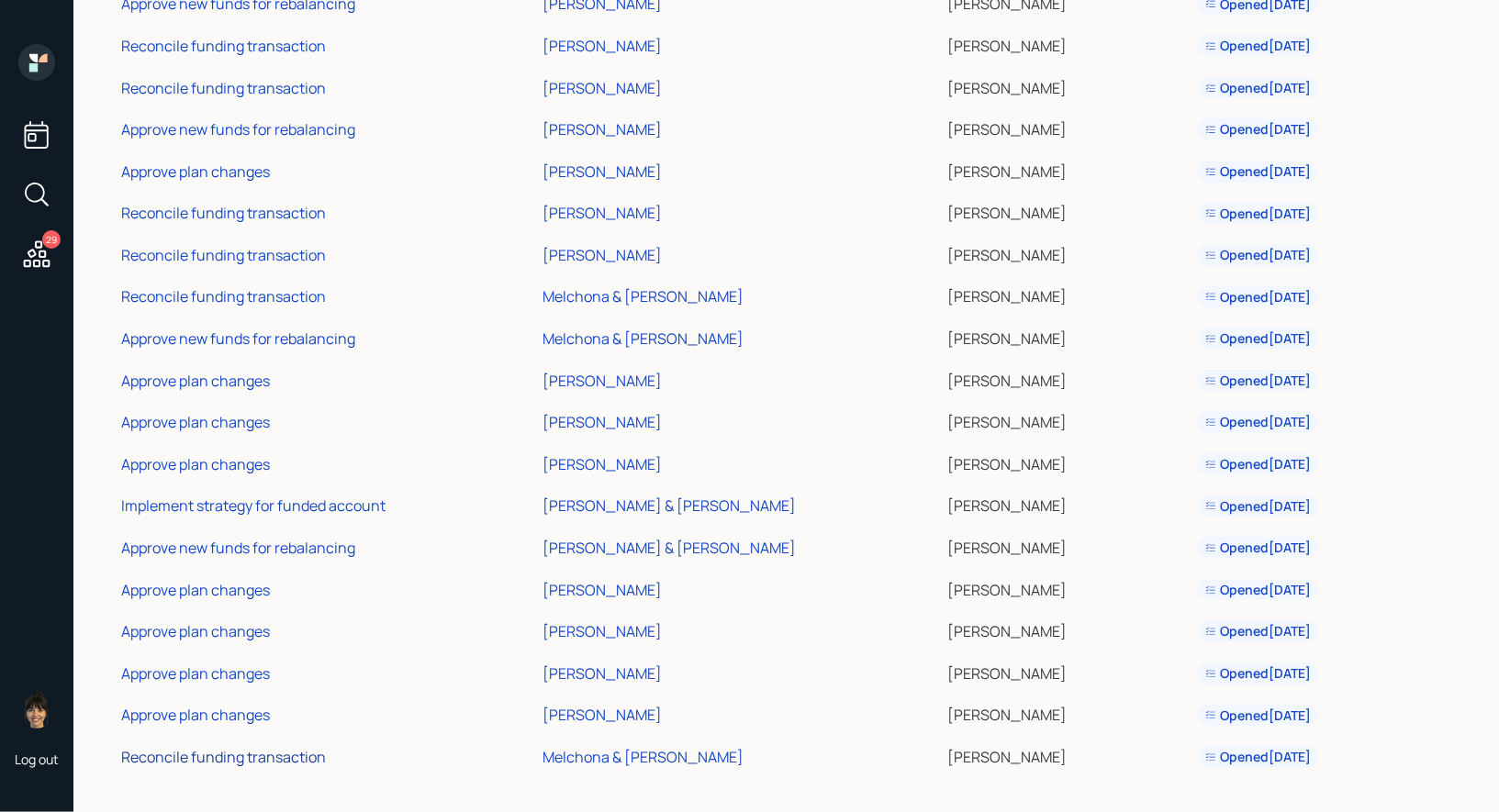
click at [282, 750] on div "Reconcile funding transaction" at bounding box center [223, 757] width 204 height 20
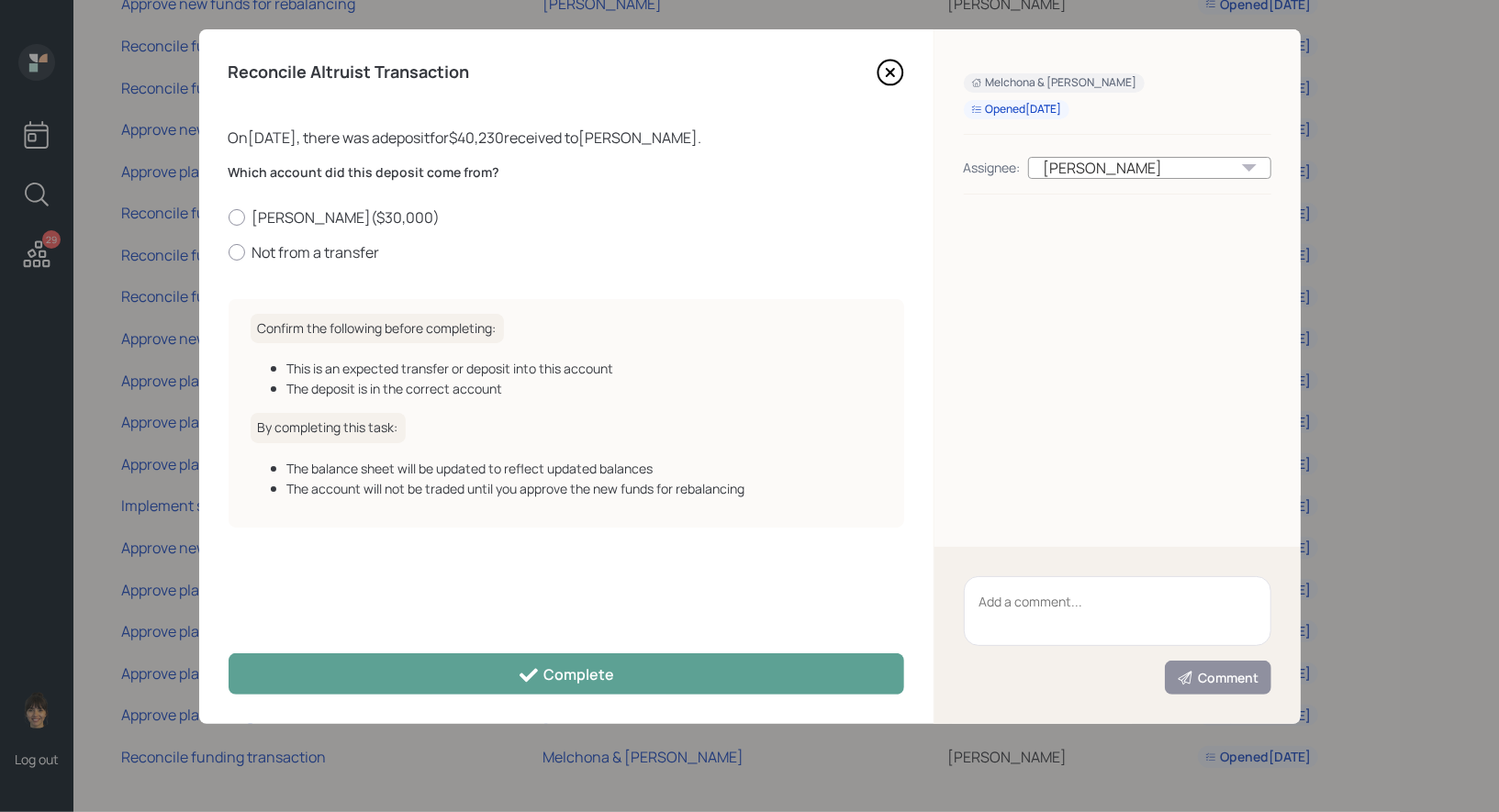
click at [887, 70] on icon at bounding box center [889, 72] width 7 height 7
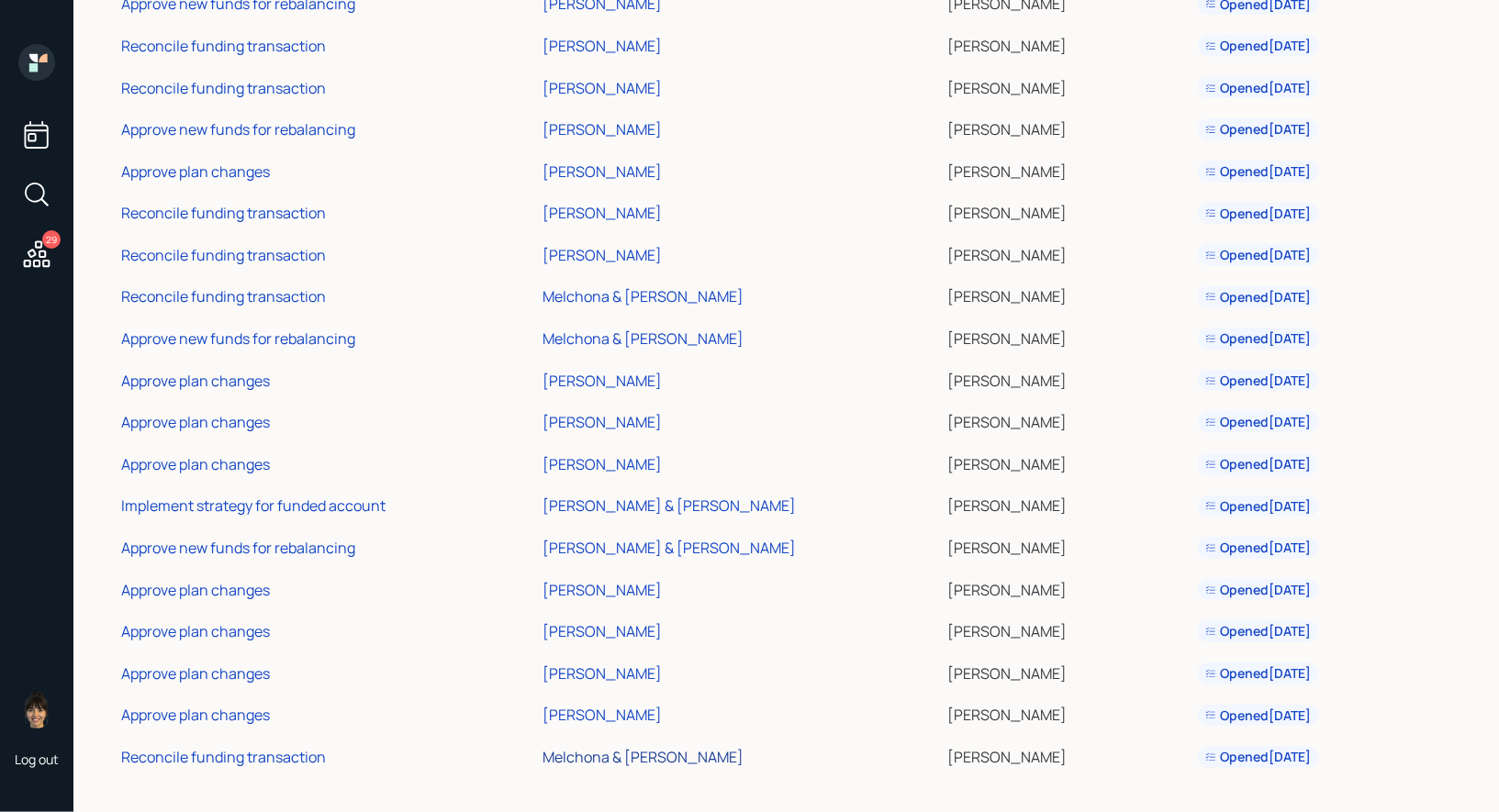
click at [668, 754] on div "Melchona & [PERSON_NAME]" at bounding box center [643, 757] width 201 height 20
